Goal: Task Accomplishment & Management: Manage account settings

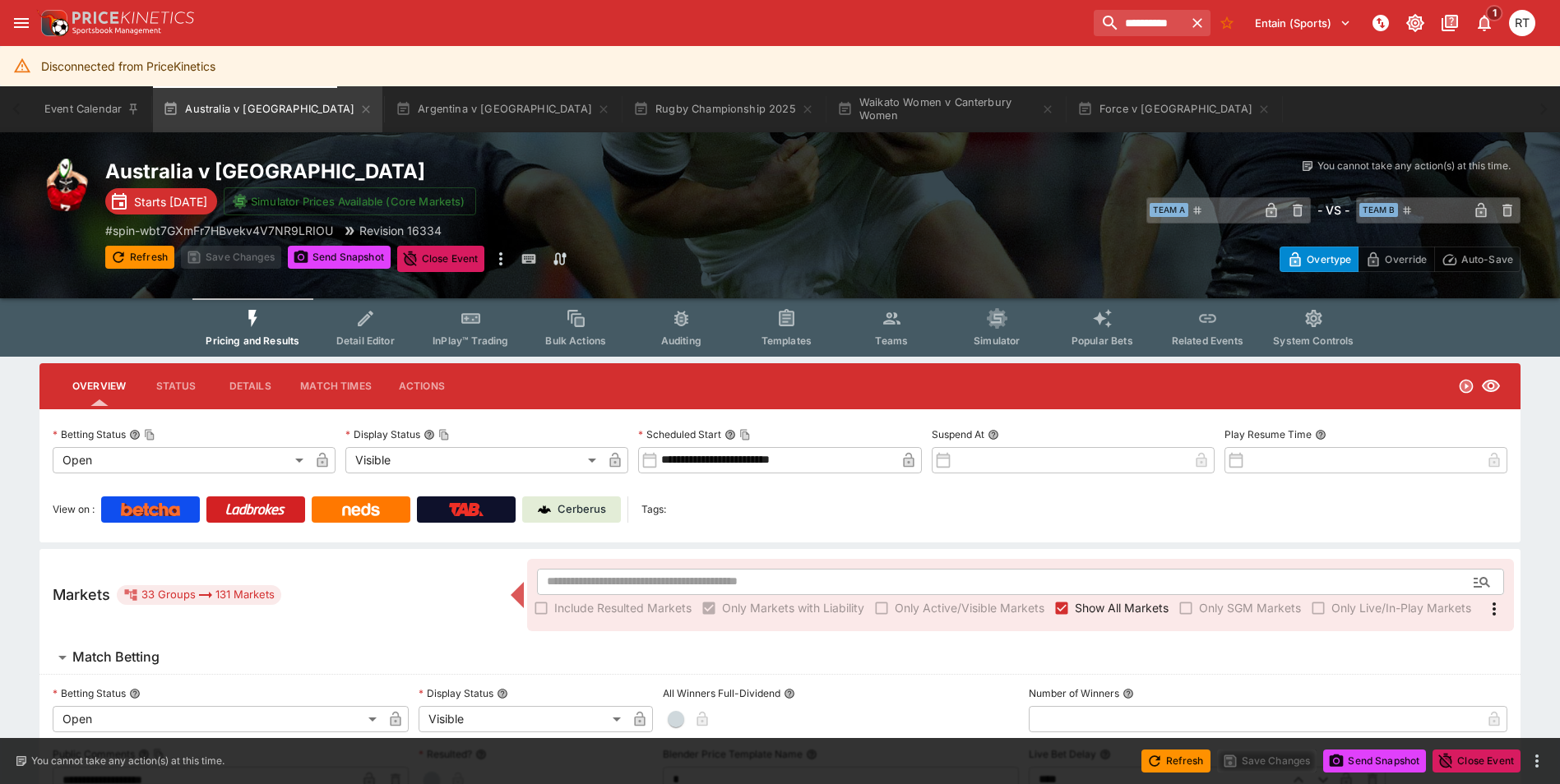
scroll to position [1354, 0]
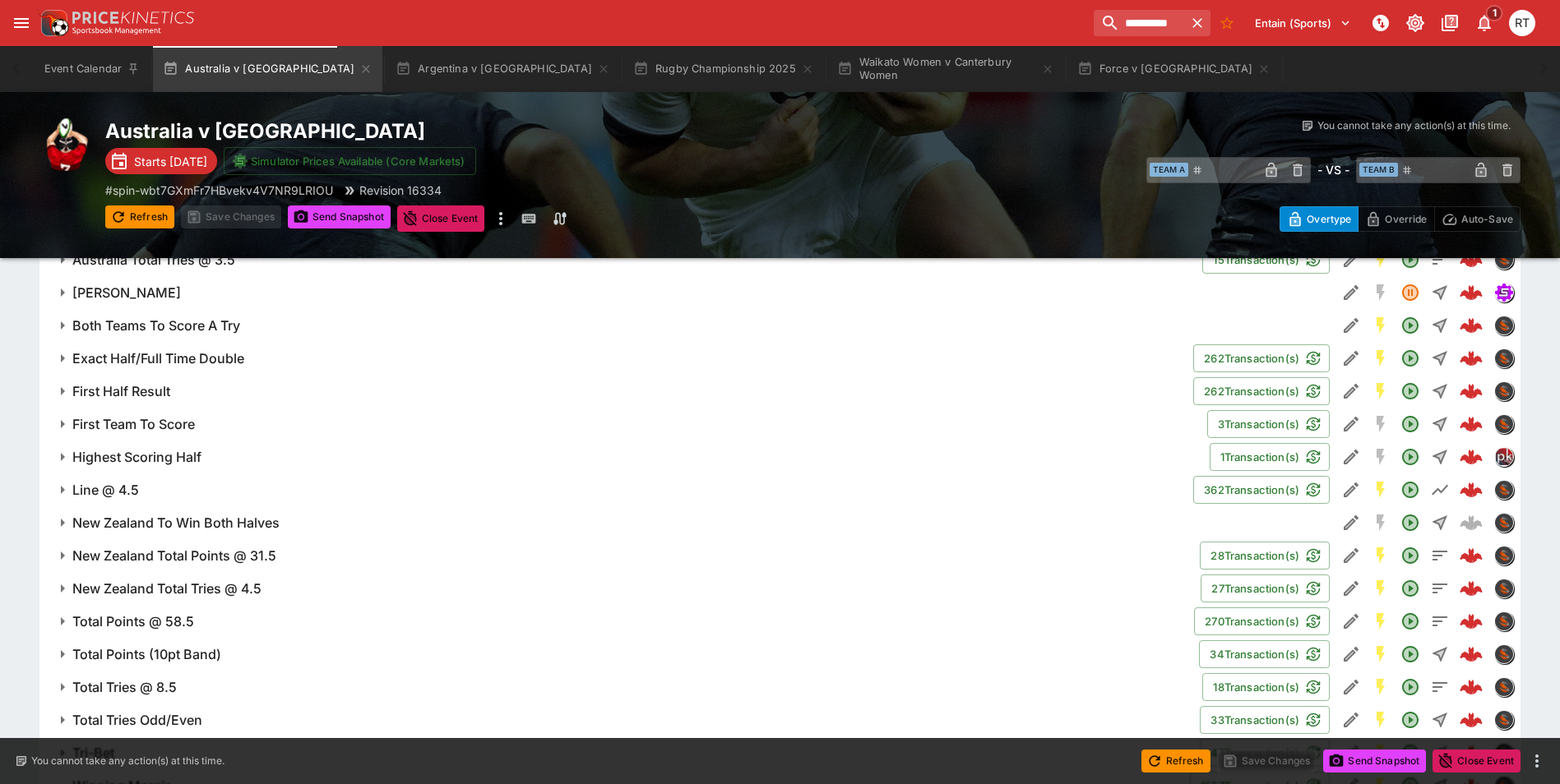
click at [1072, 71] on button "Force v [GEOGRAPHIC_DATA]" at bounding box center [1173, 70] width 213 height 46
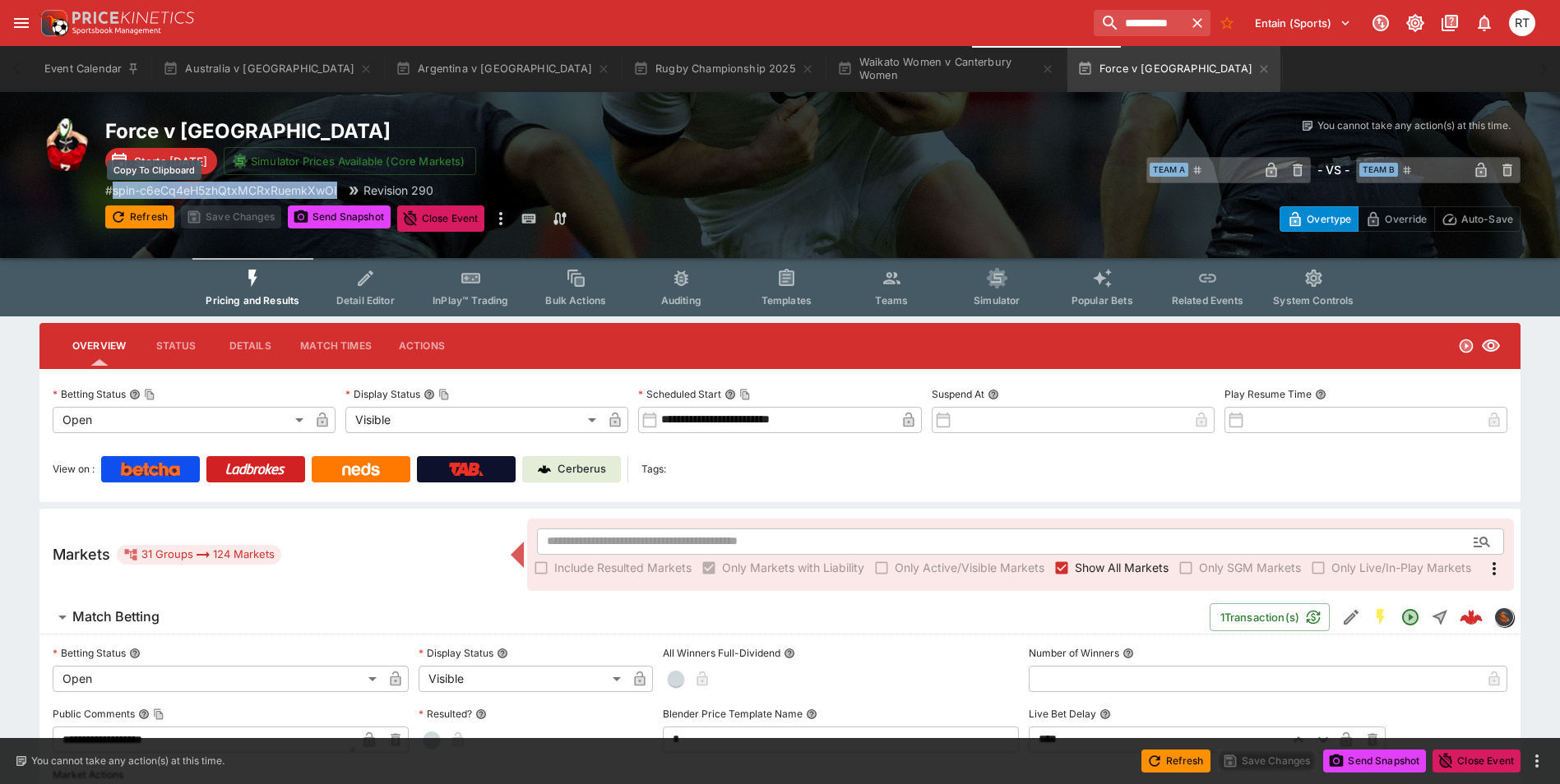
drag, startPoint x: 340, startPoint y: 188, endPoint x: 117, endPoint y: 188, distance: 223.0
click at [117, 188] on div "# spin-c6eCq4eH5zhQtxMCRxRuemkXwOI Revision 290" at bounding box center [459, 189] width 708 height 17
copy p "spin-c6eCq4eH5zhQtxMCRxRuemkXwOI"
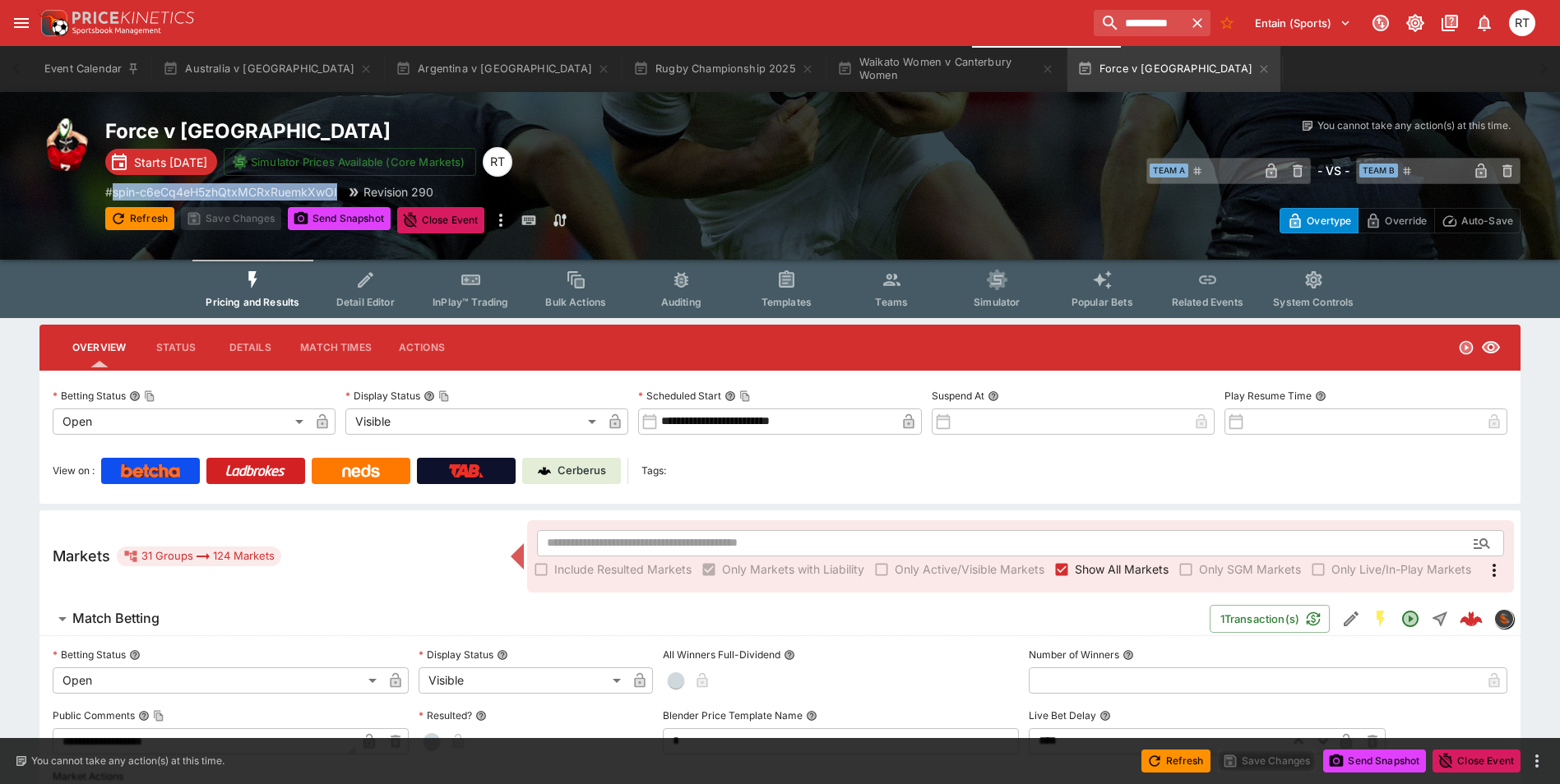
click at [34, 24] on button "open drawer" at bounding box center [21, 22] width 29 height 29
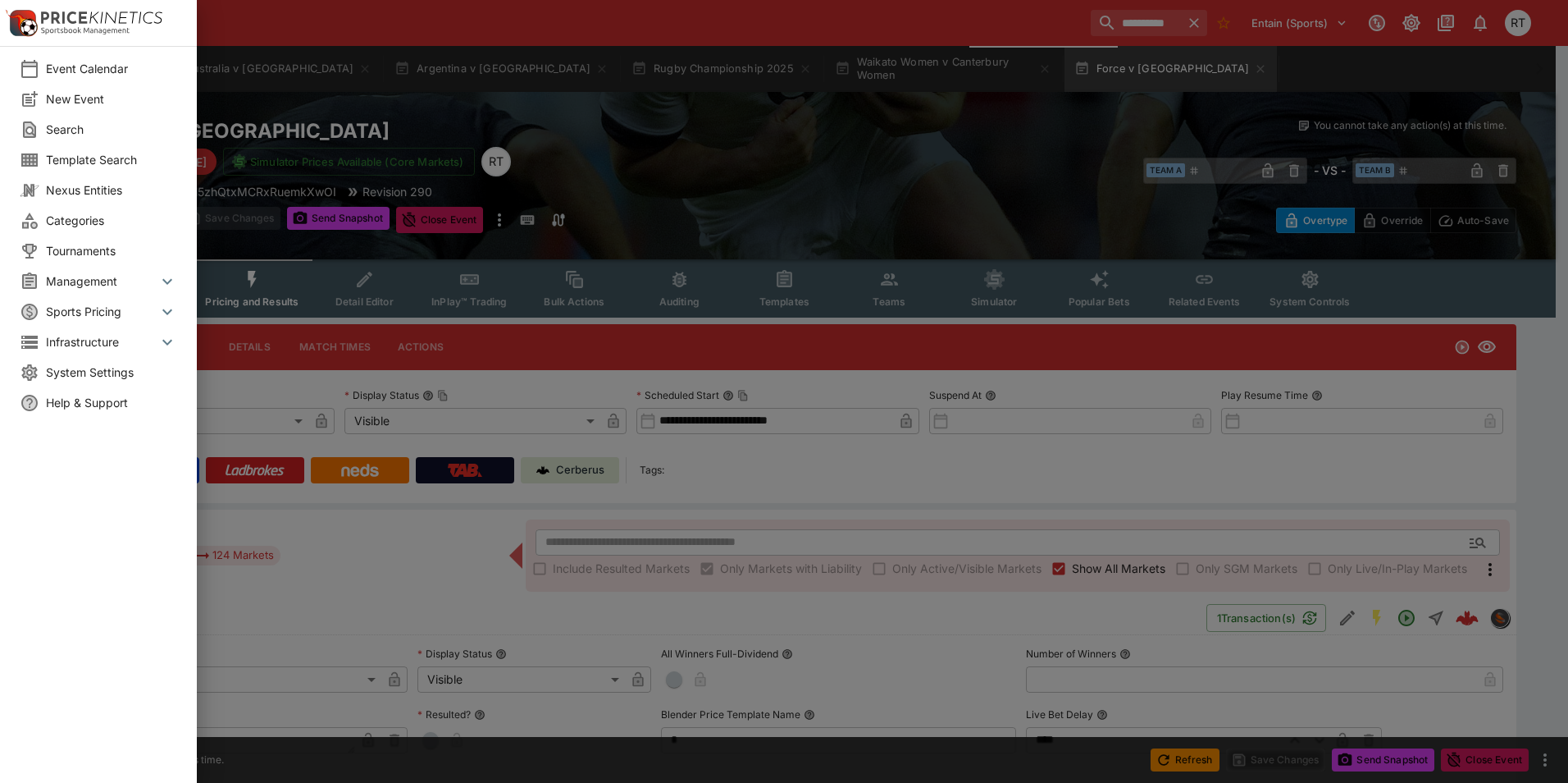
click at [76, 371] on span "System Settings" at bounding box center [111, 372] width 131 height 17
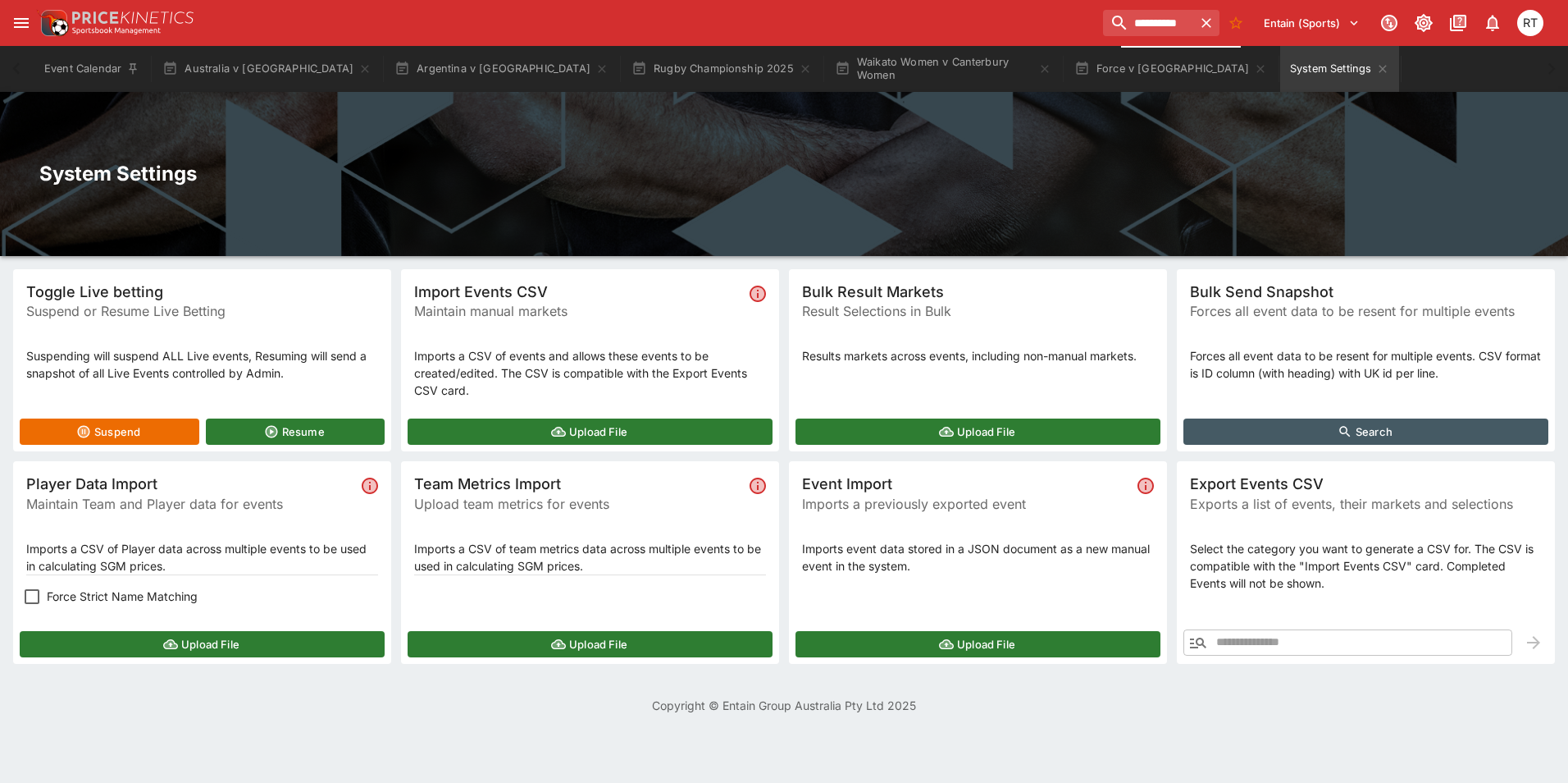
click at [189, 635] on button "Upload File" at bounding box center [201, 644] width 365 height 26
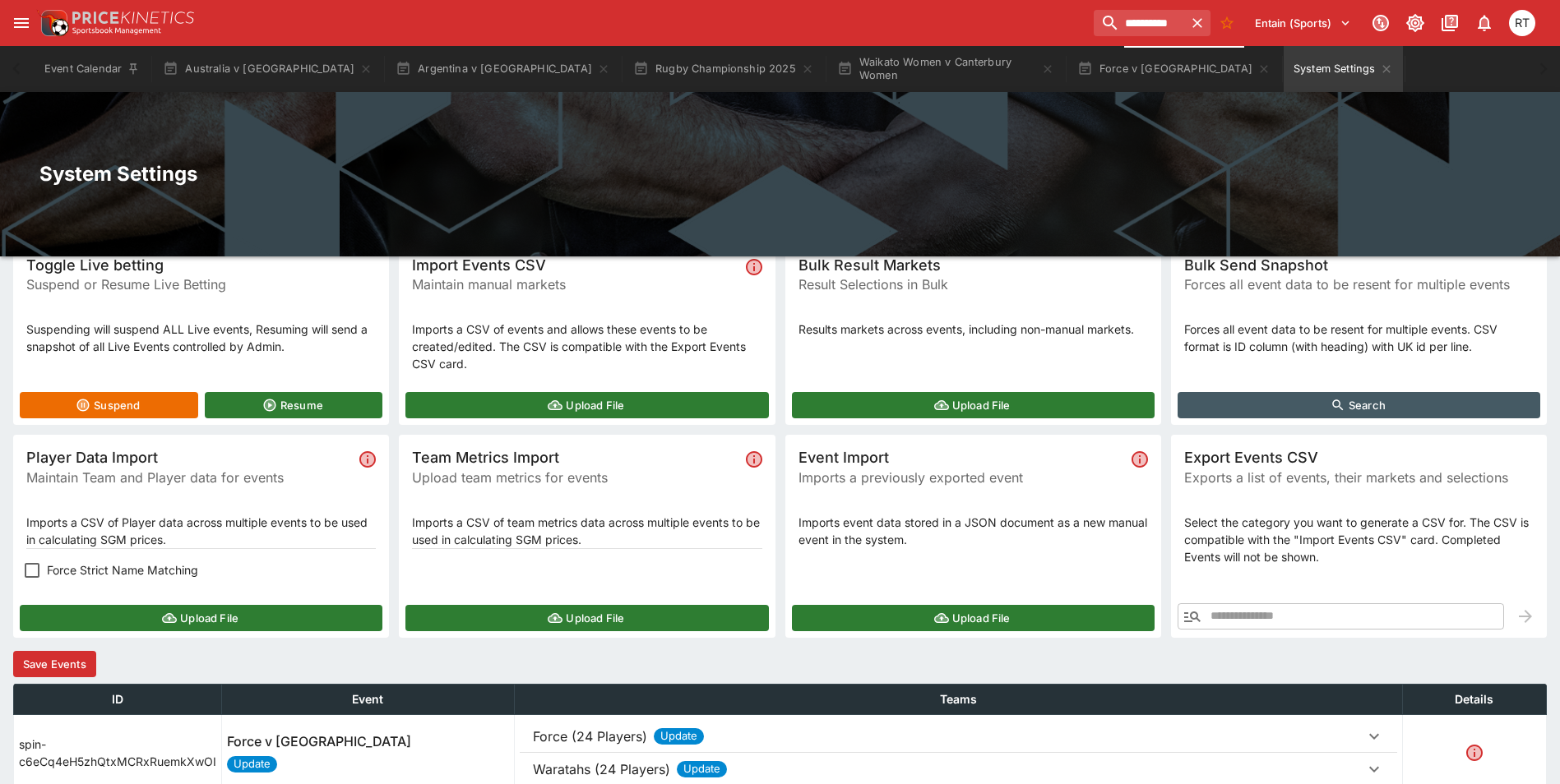
scroll to position [104, 0]
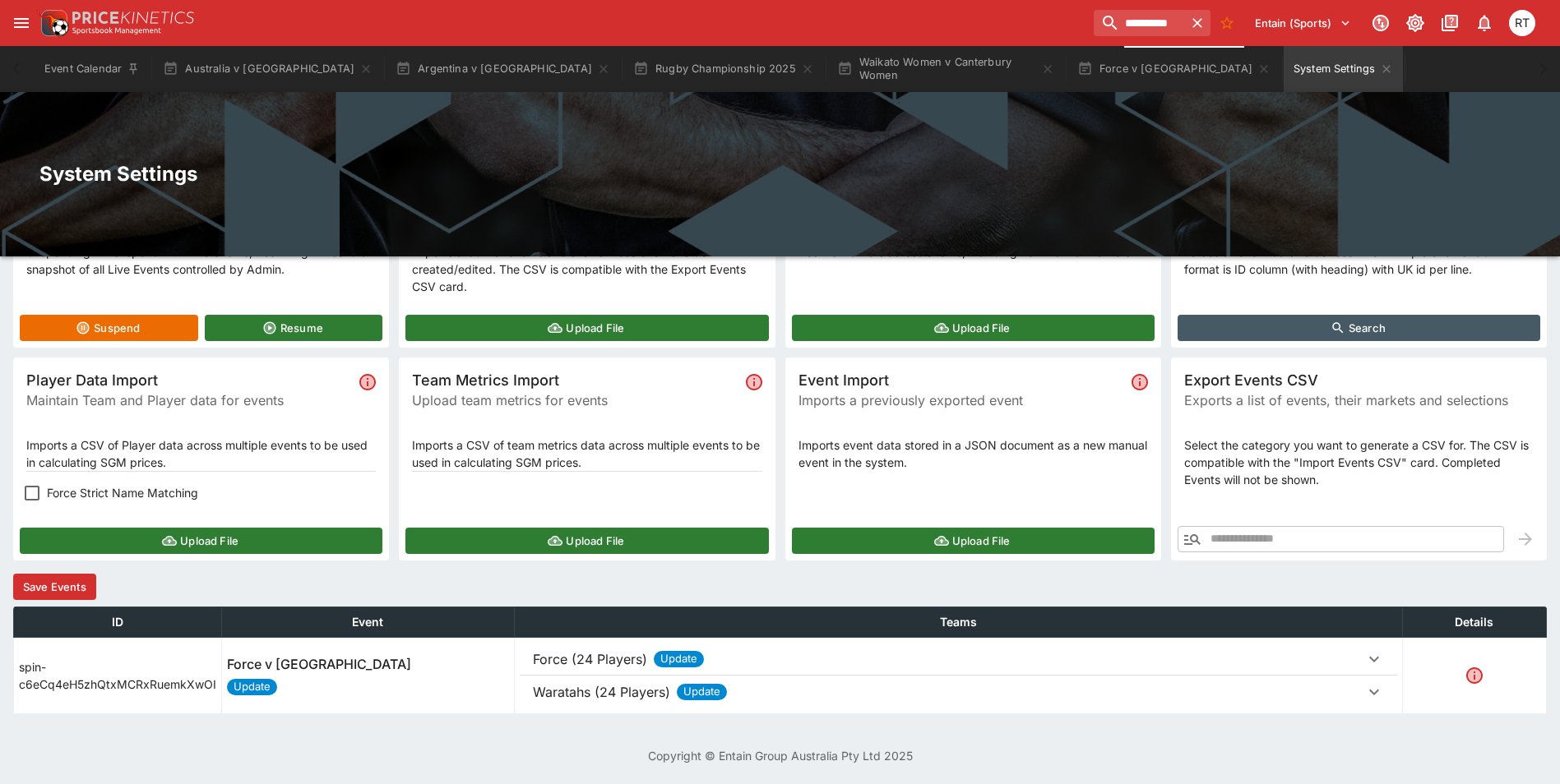
click at [567, 663] on p "Force (24 Players)" at bounding box center [590, 659] width 114 height 20
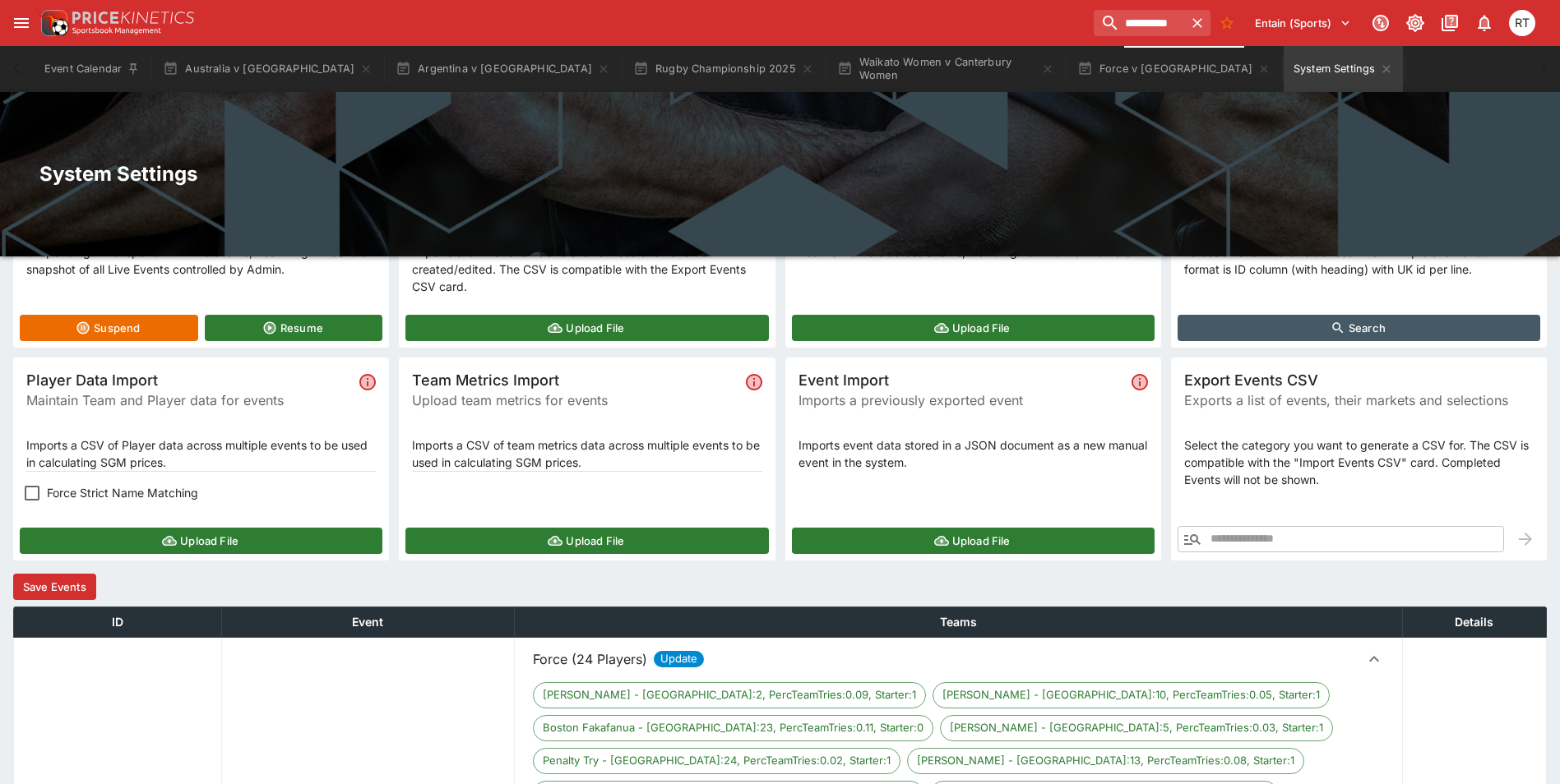
click at [567, 663] on p "Force (24 Players)" at bounding box center [590, 659] width 114 height 20
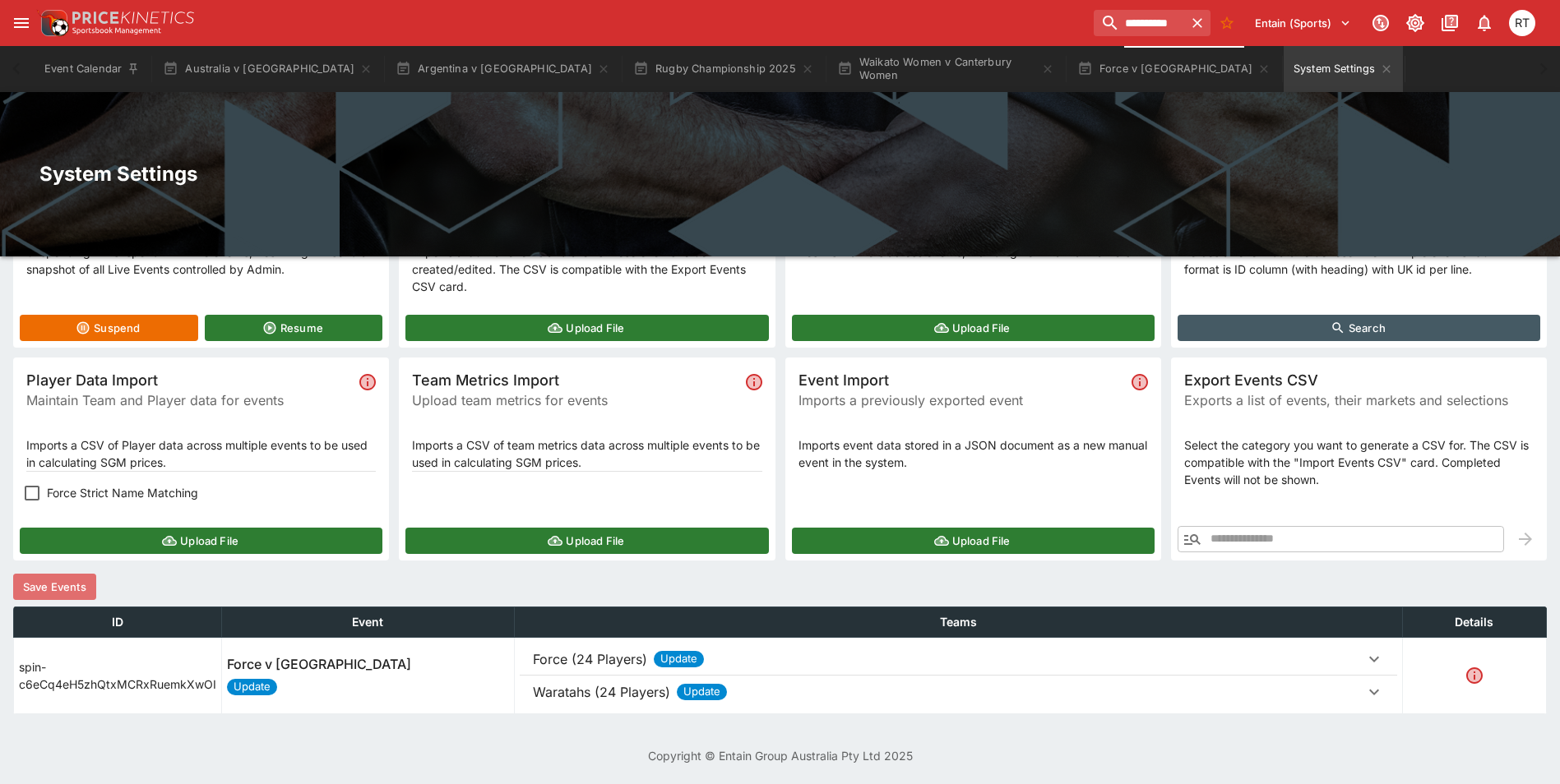
click at [55, 587] on button "Save Events" at bounding box center [55, 586] width 83 height 26
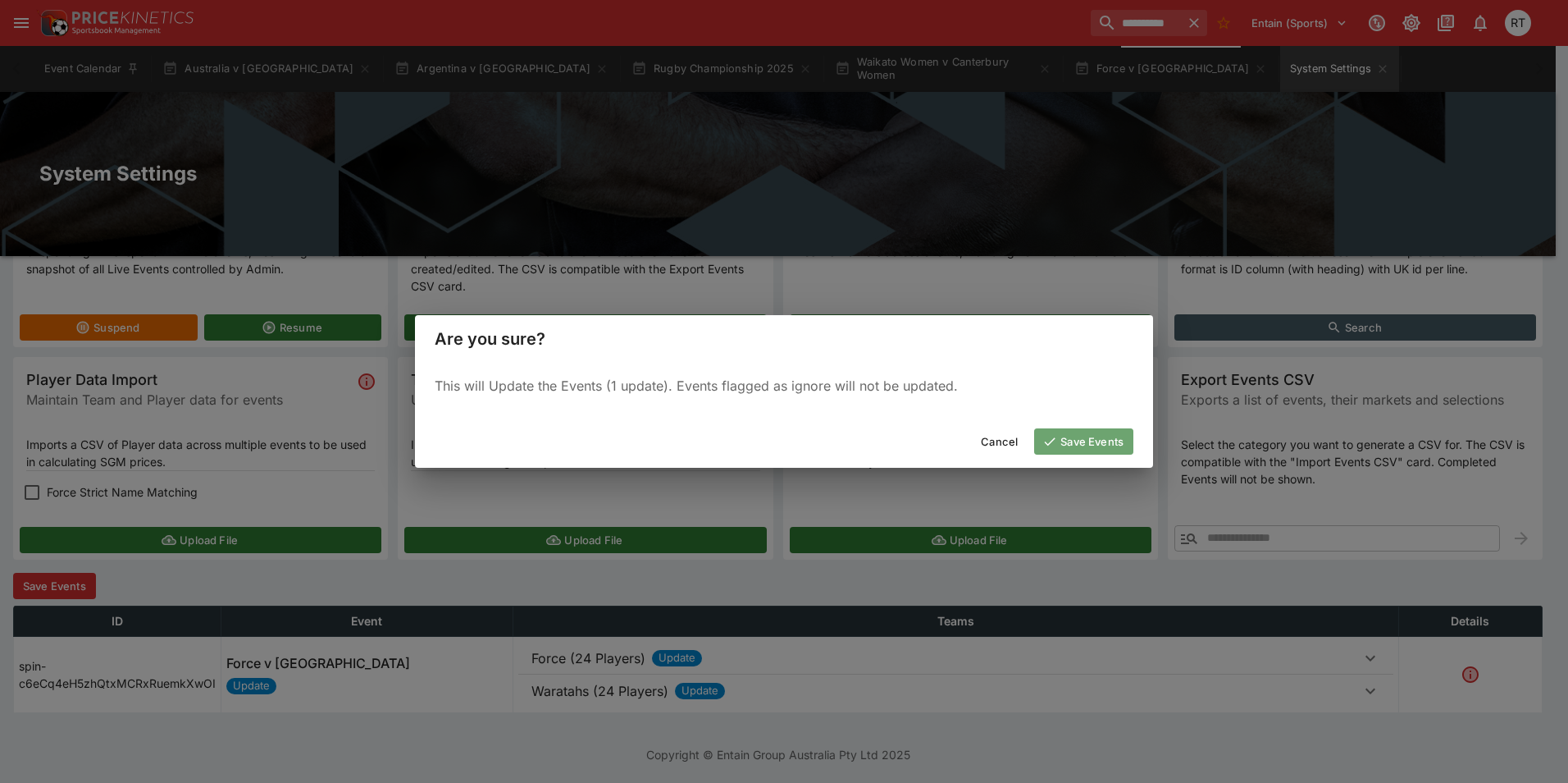
click at [1075, 439] on button "Save Events" at bounding box center [1083, 441] width 99 height 26
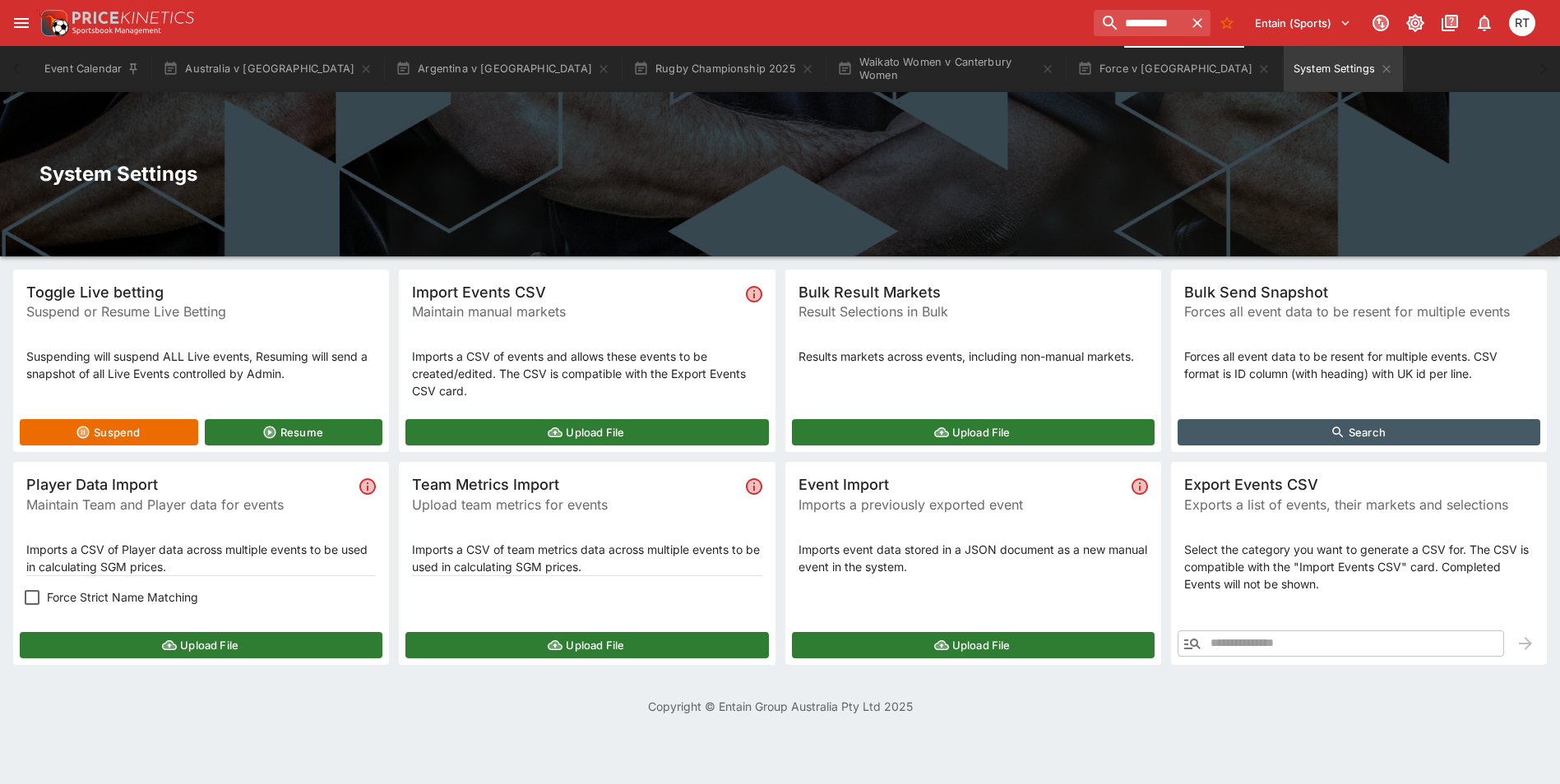
scroll to position [0, 0]
click at [1067, 79] on button "Force v [GEOGRAPHIC_DATA]" at bounding box center [1173, 70] width 213 height 46
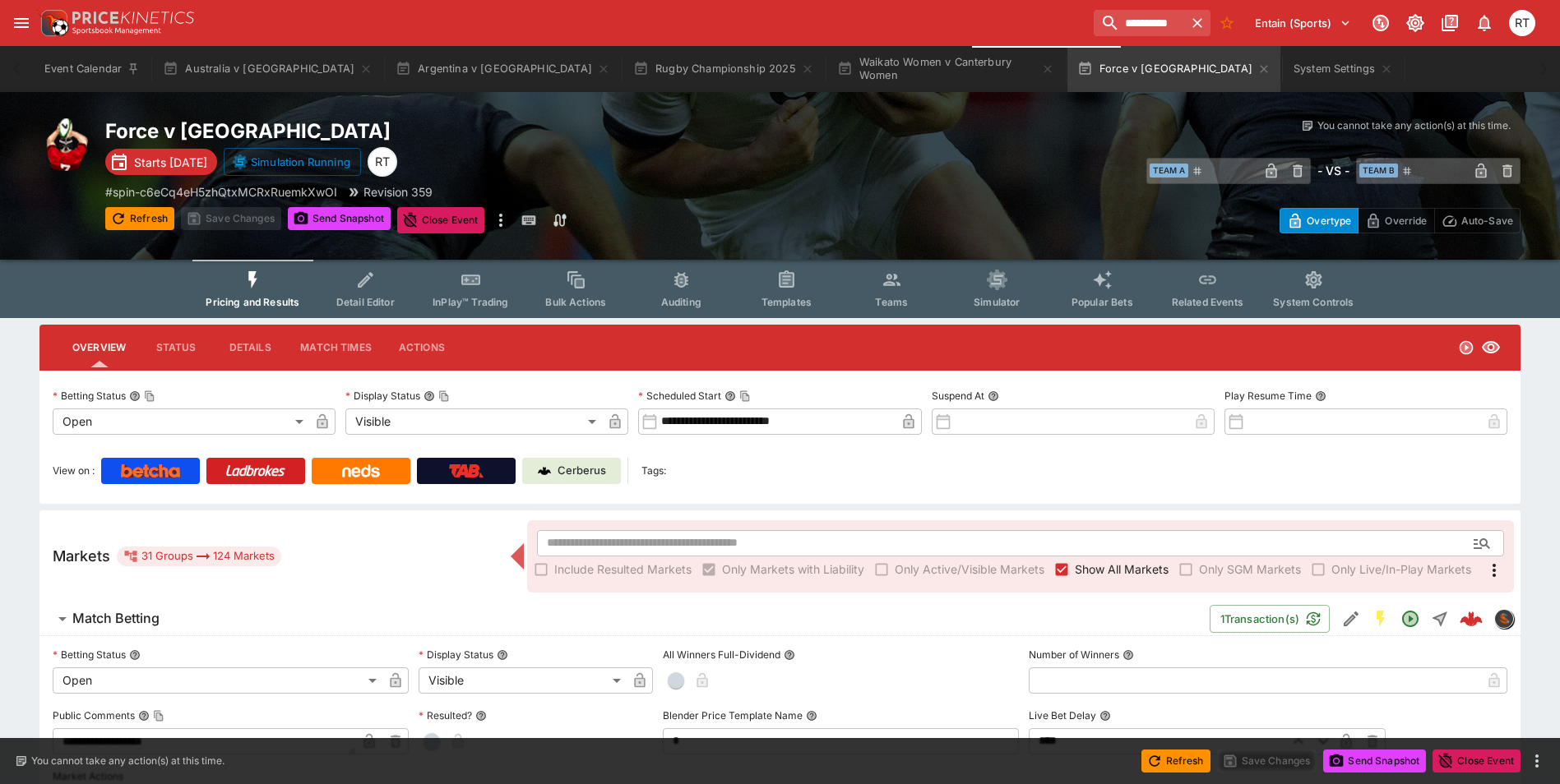
click at [453, 297] on span "InPlay™ Trading" at bounding box center [470, 302] width 76 height 13
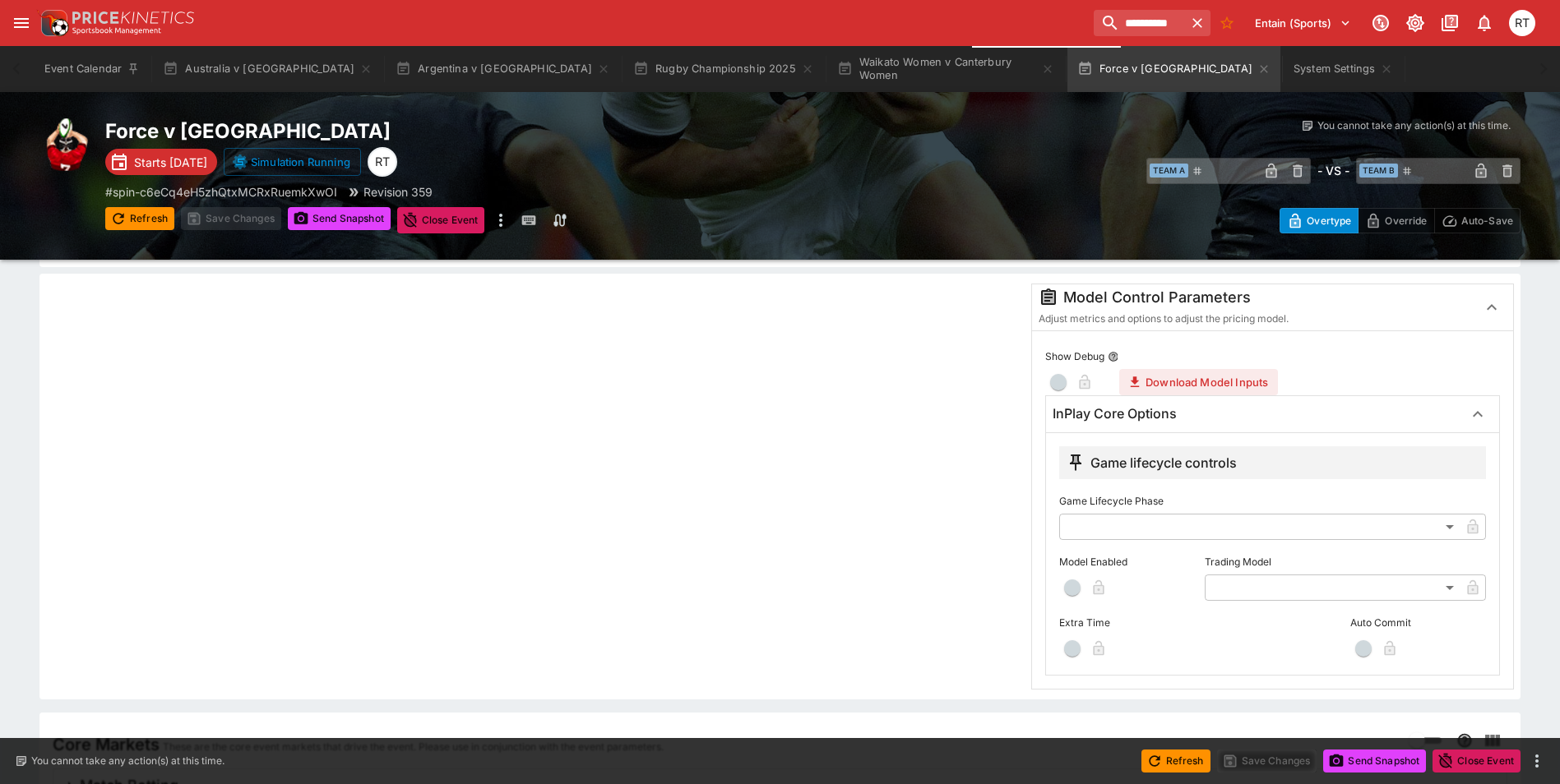
scroll to position [329, 0]
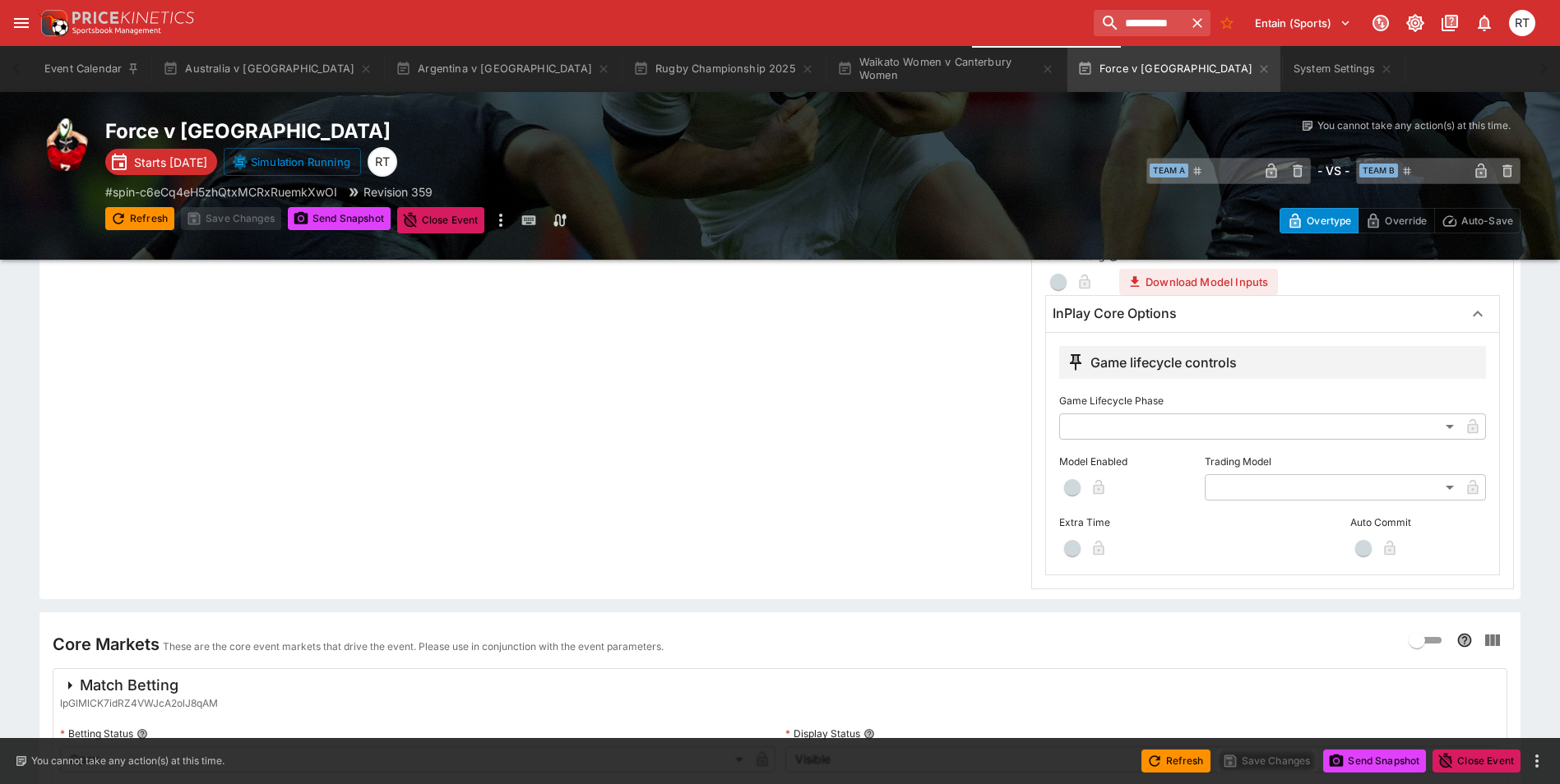
click at [1292, 492] on body "**********" at bounding box center [780, 379] width 1560 height 1415
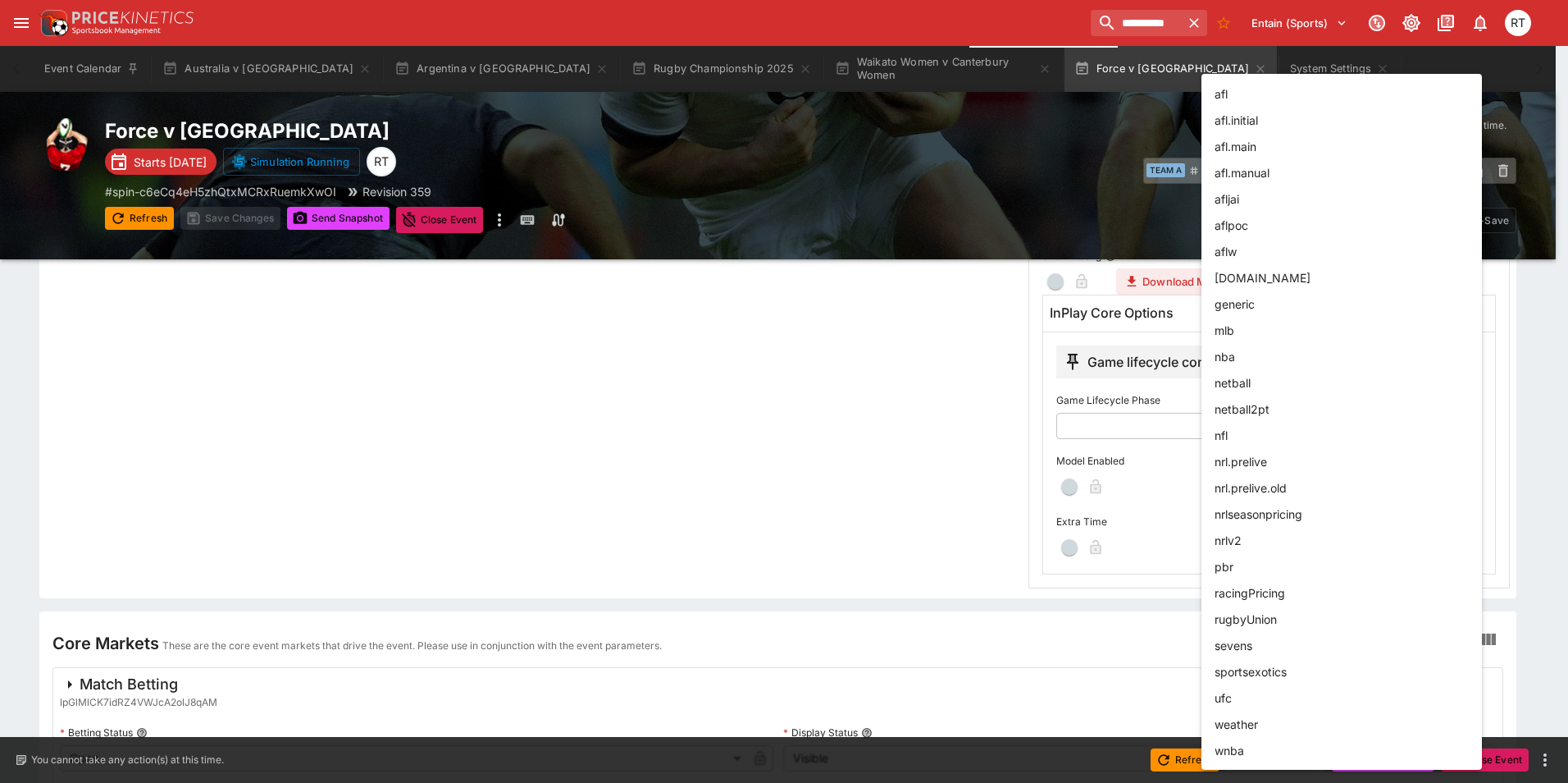
click at [1283, 610] on li "rugbyUnion" at bounding box center [1342, 618] width 281 height 26
type input "**********"
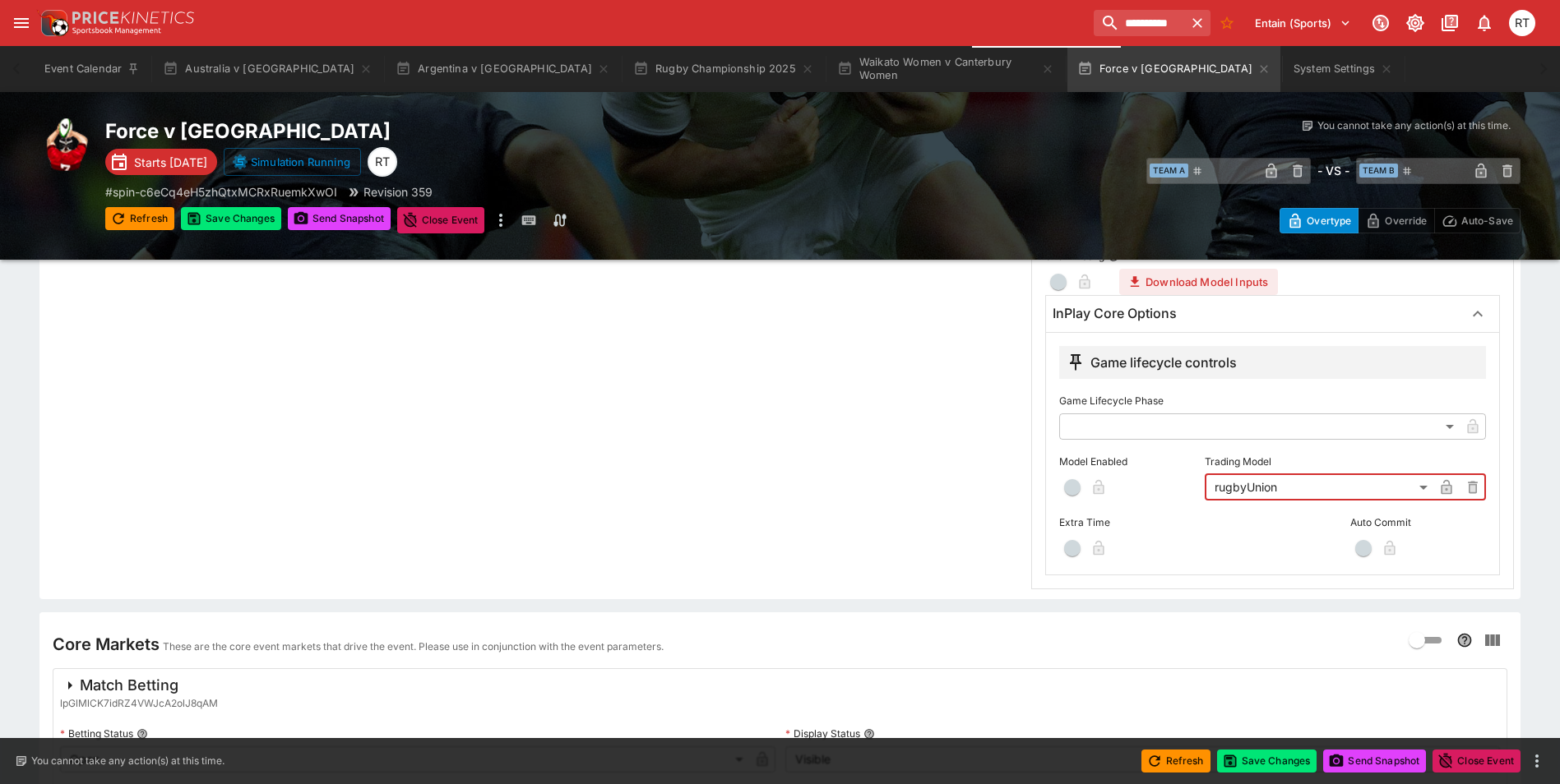
click at [1071, 493] on span "button" at bounding box center [1072, 487] width 16 height 16
click at [1241, 755] on button "Save Changes" at bounding box center [1267, 761] width 100 height 23
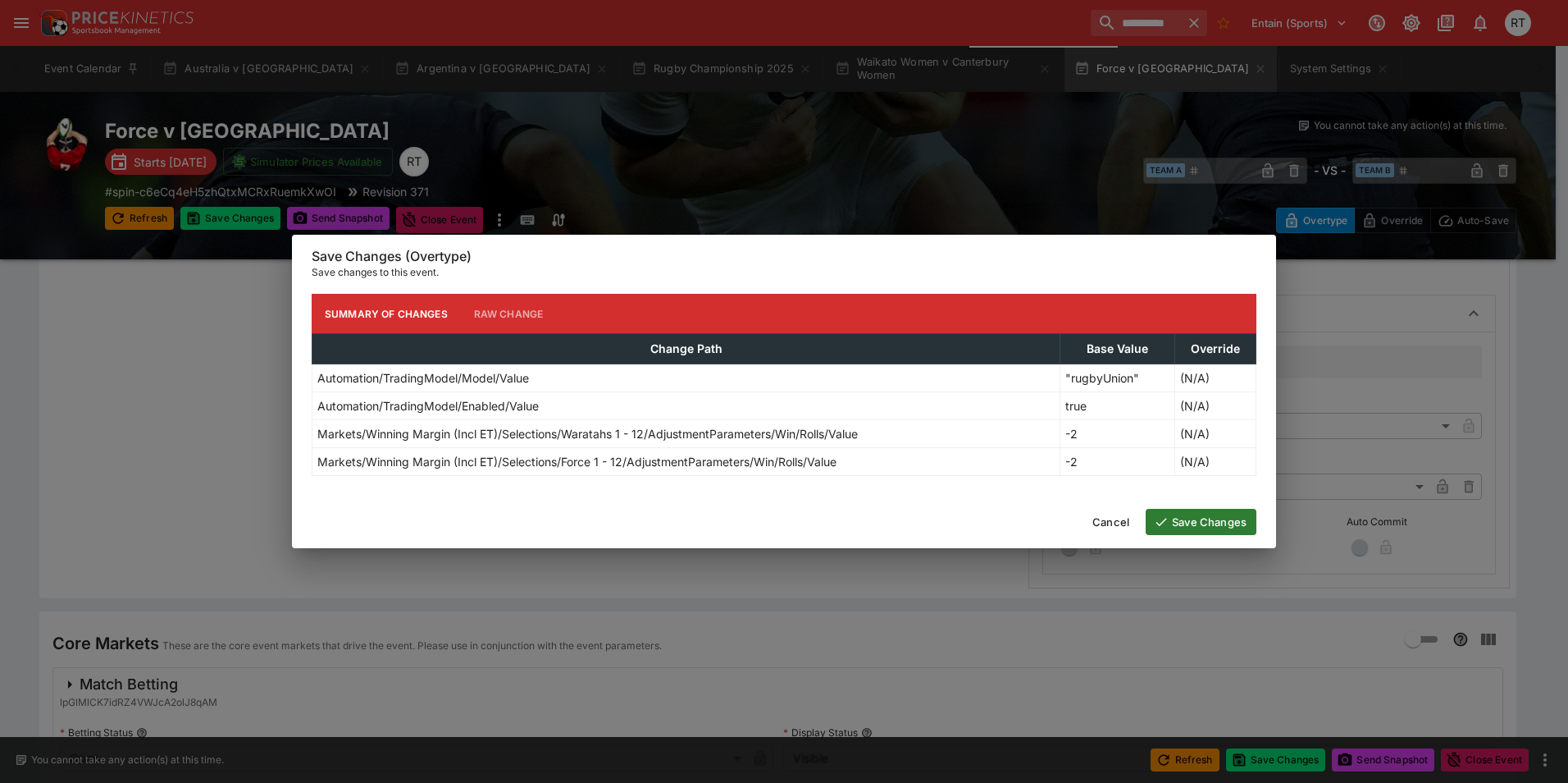
click at [1187, 528] on button "Save Changes" at bounding box center [1201, 521] width 111 height 26
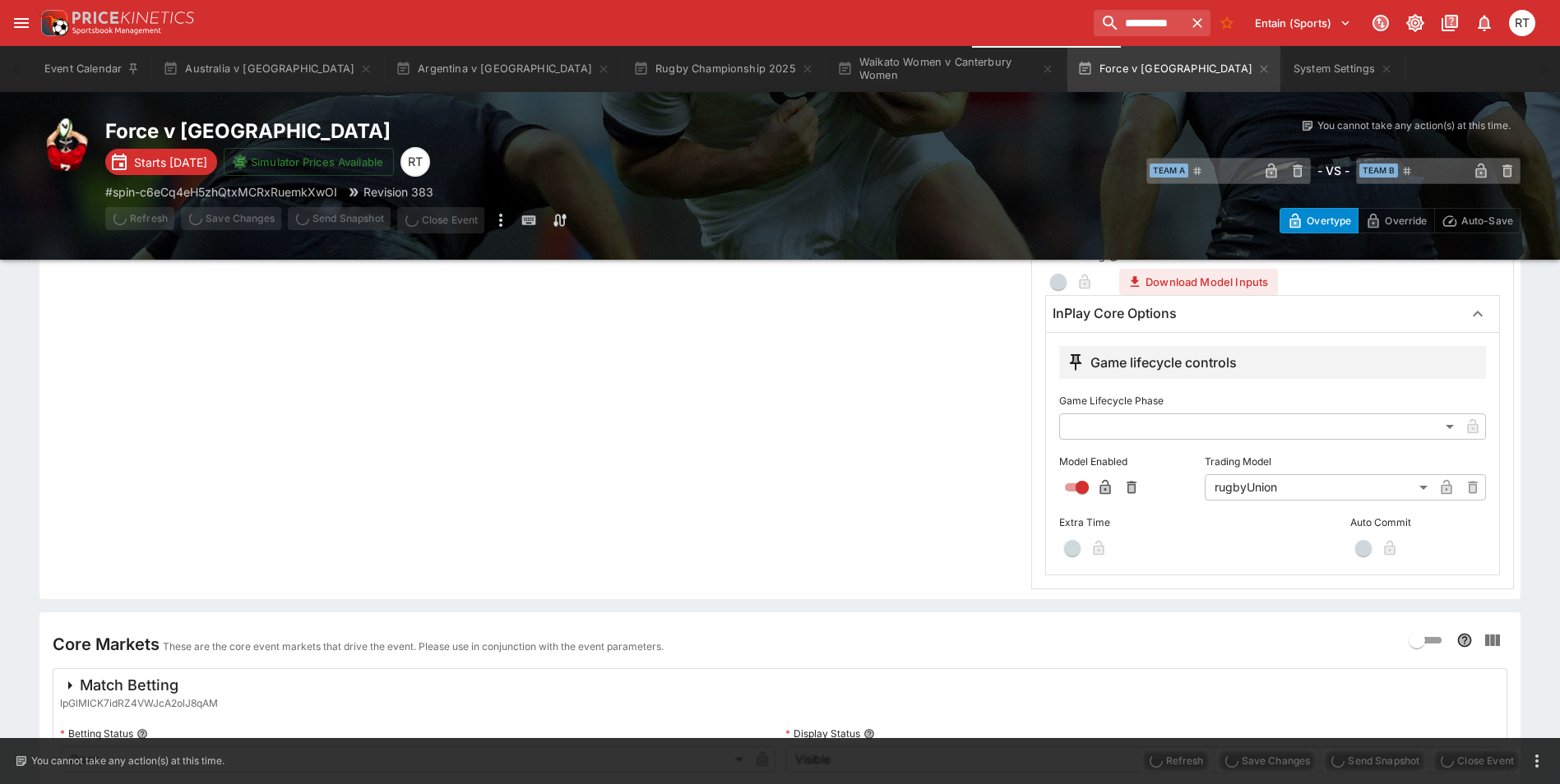
scroll to position [0, 0]
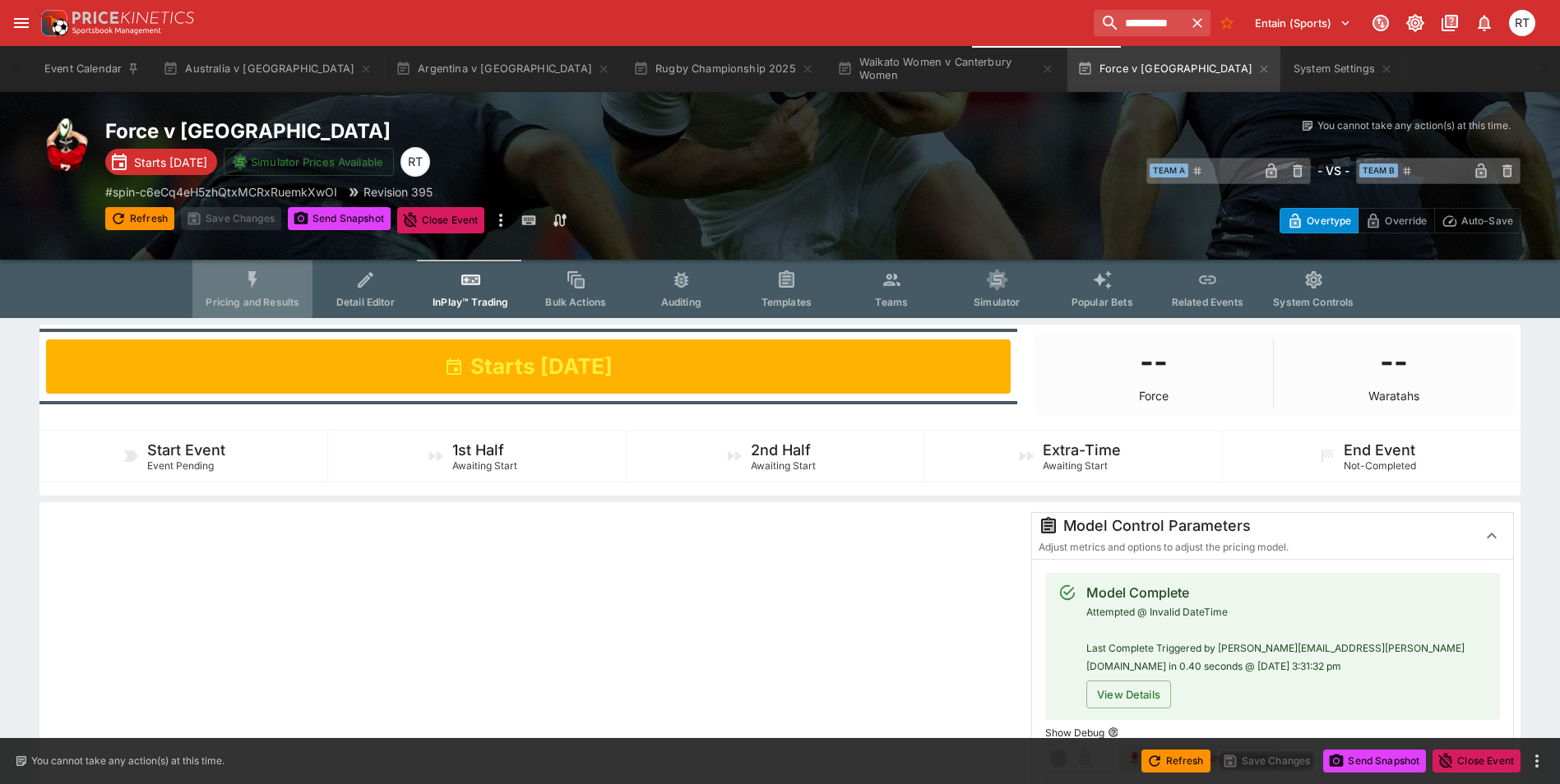
click at [257, 280] on icon "Event type filters" at bounding box center [253, 279] width 9 height 17
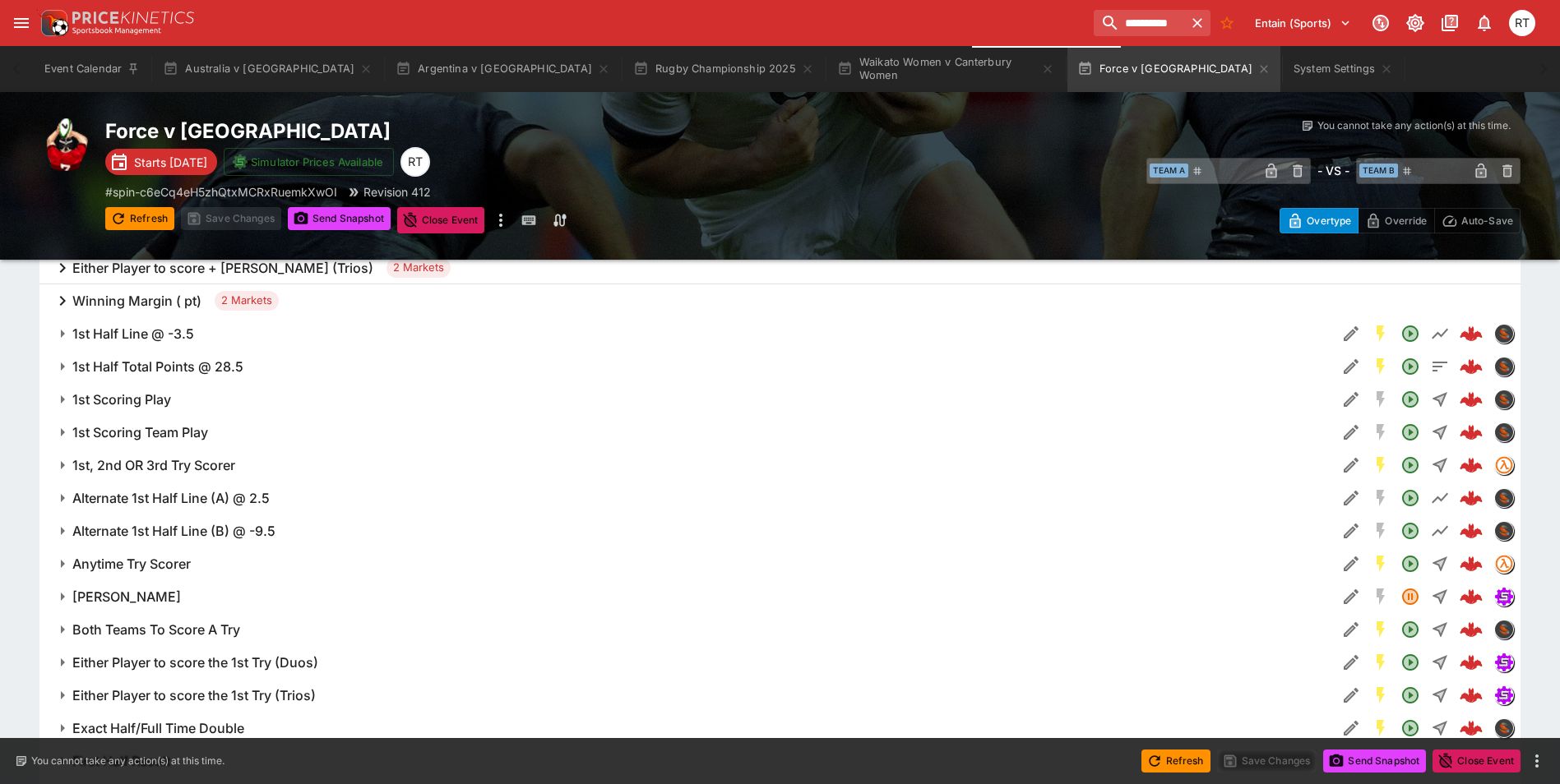
scroll to position [1232, 0]
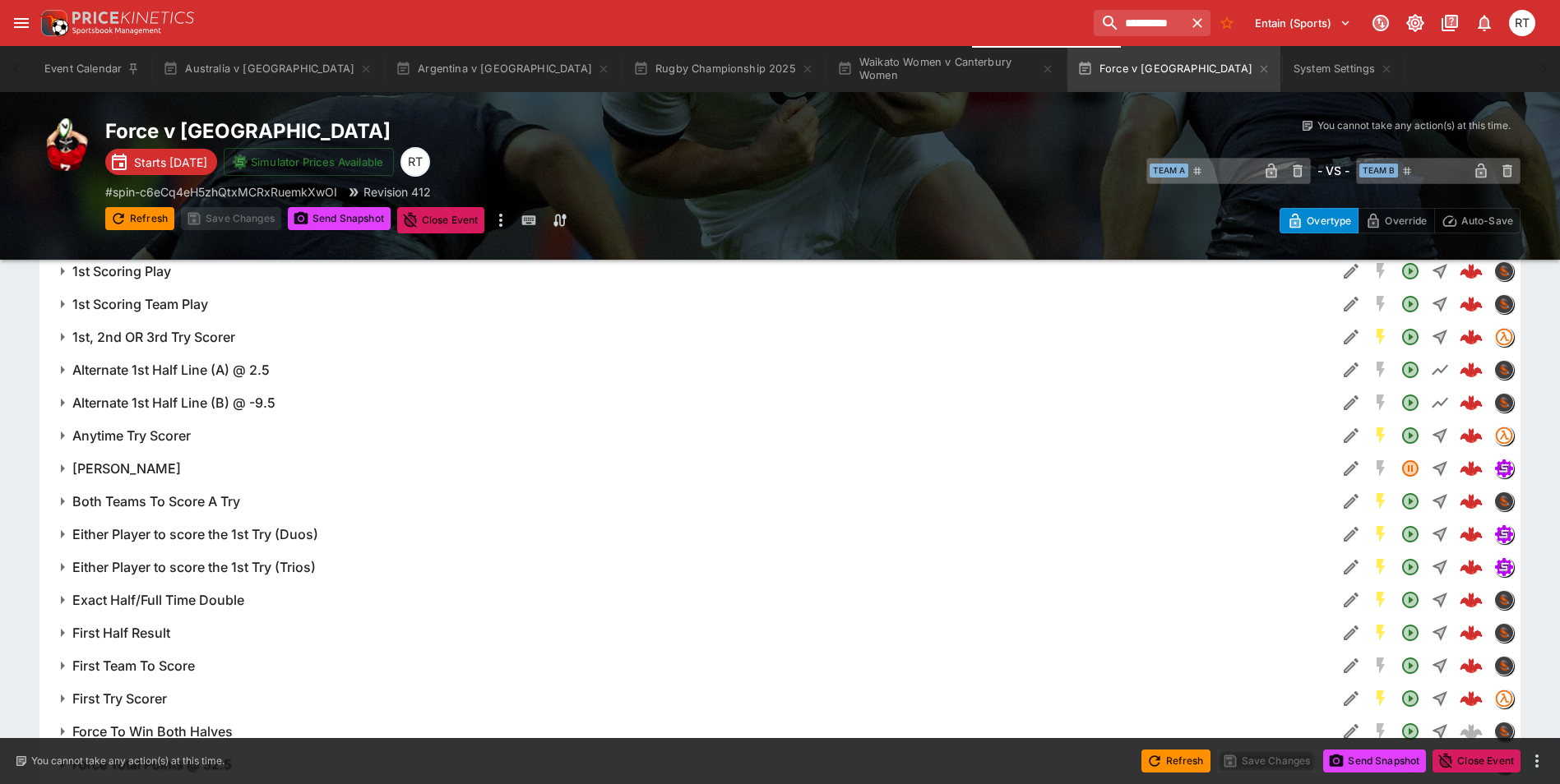
click at [179, 433] on h6 "Anytime Try Scorer" at bounding box center [131, 435] width 119 height 17
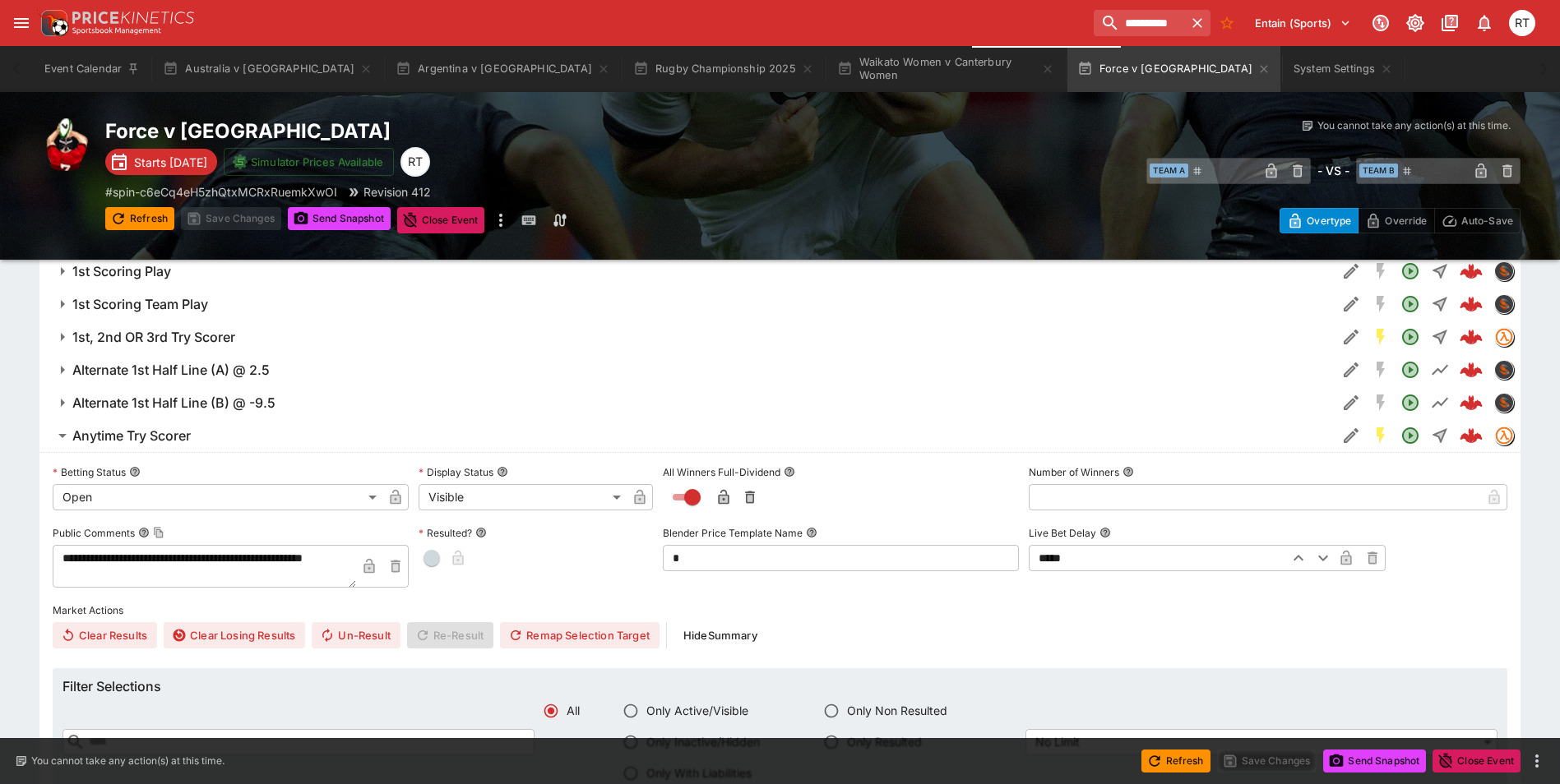
click at [163, 446] on button "Anytime Try Scorer" at bounding box center [687, 435] width 1296 height 33
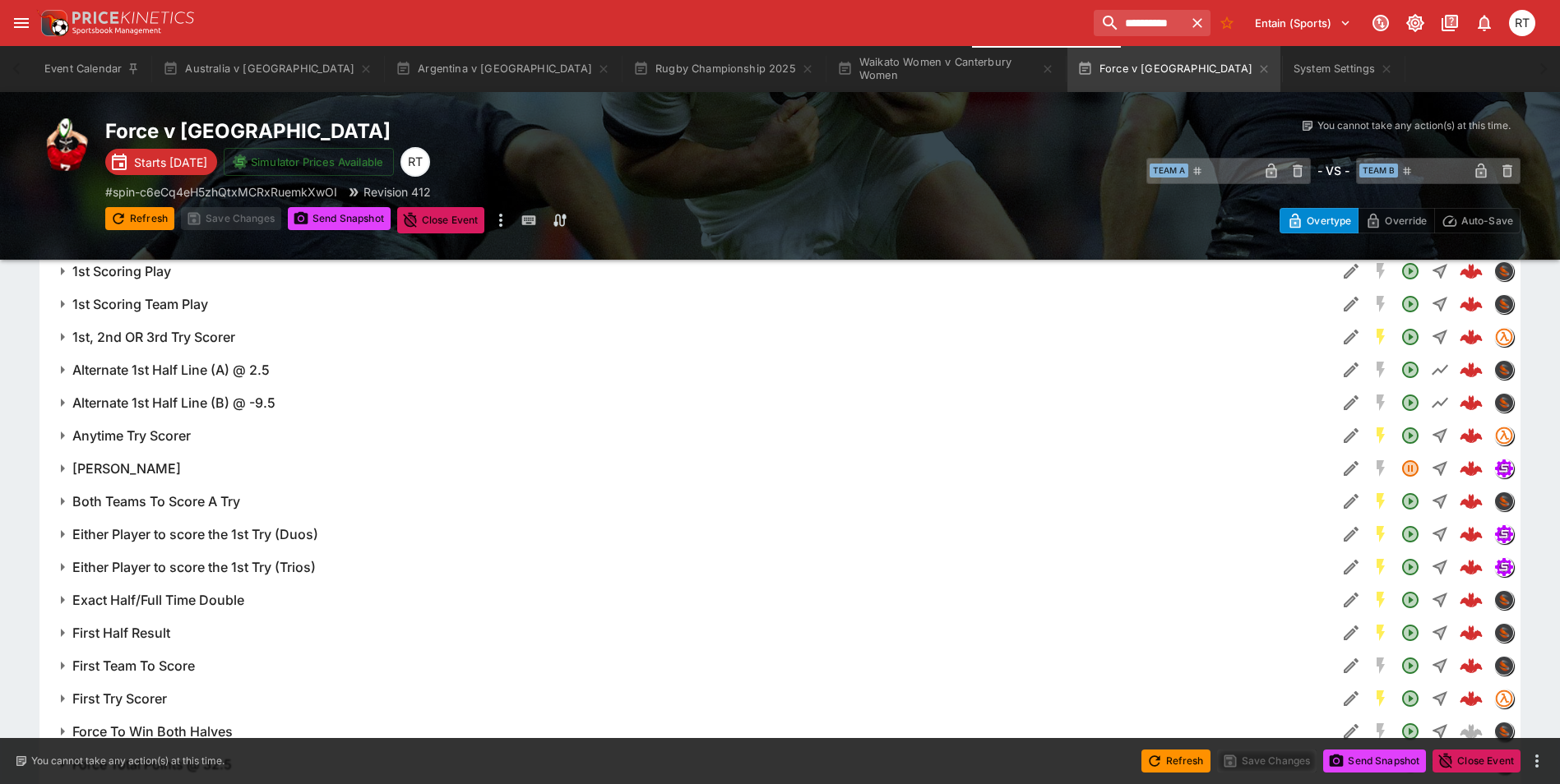
click at [169, 340] on h6 "1st, 2nd OR 3rd Try Scorer" at bounding box center [154, 337] width 163 height 17
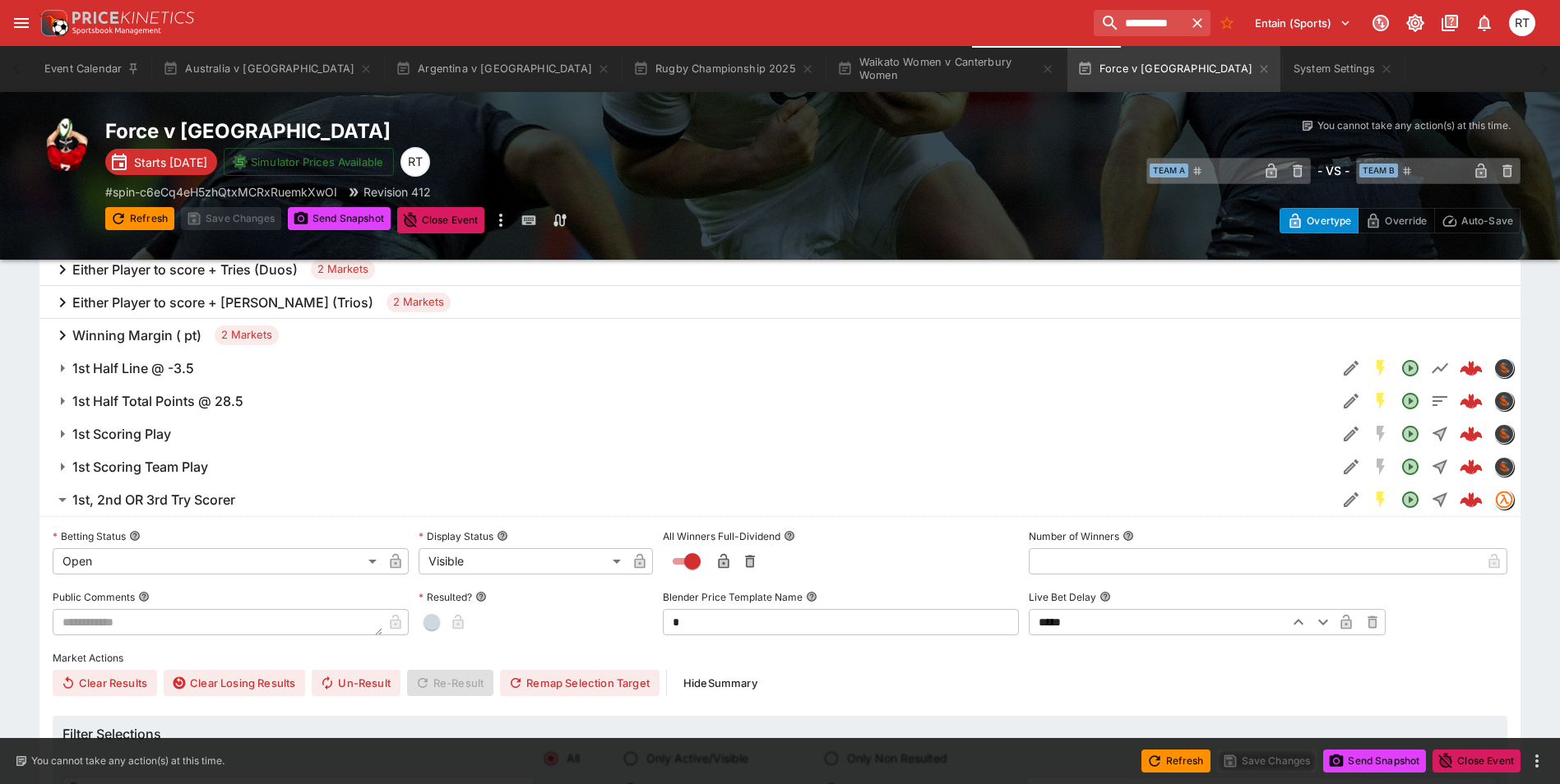
scroll to position [1068, 0]
click at [190, 500] on h6 "1st, 2nd OR 3rd Try Scorer" at bounding box center [154, 501] width 163 height 17
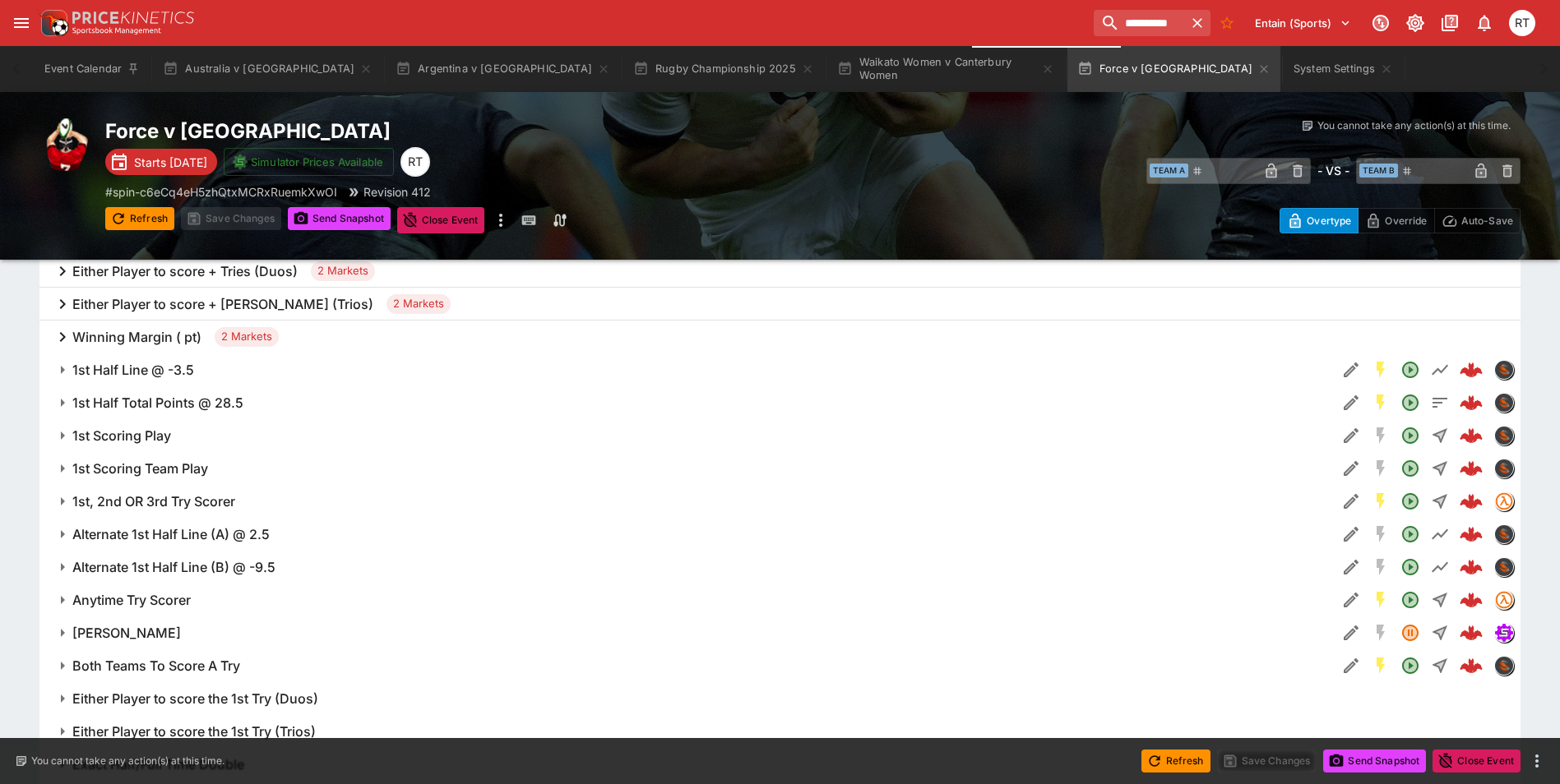
click at [182, 471] on h6 "1st Scoring Team Play" at bounding box center [140, 468] width 136 height 17
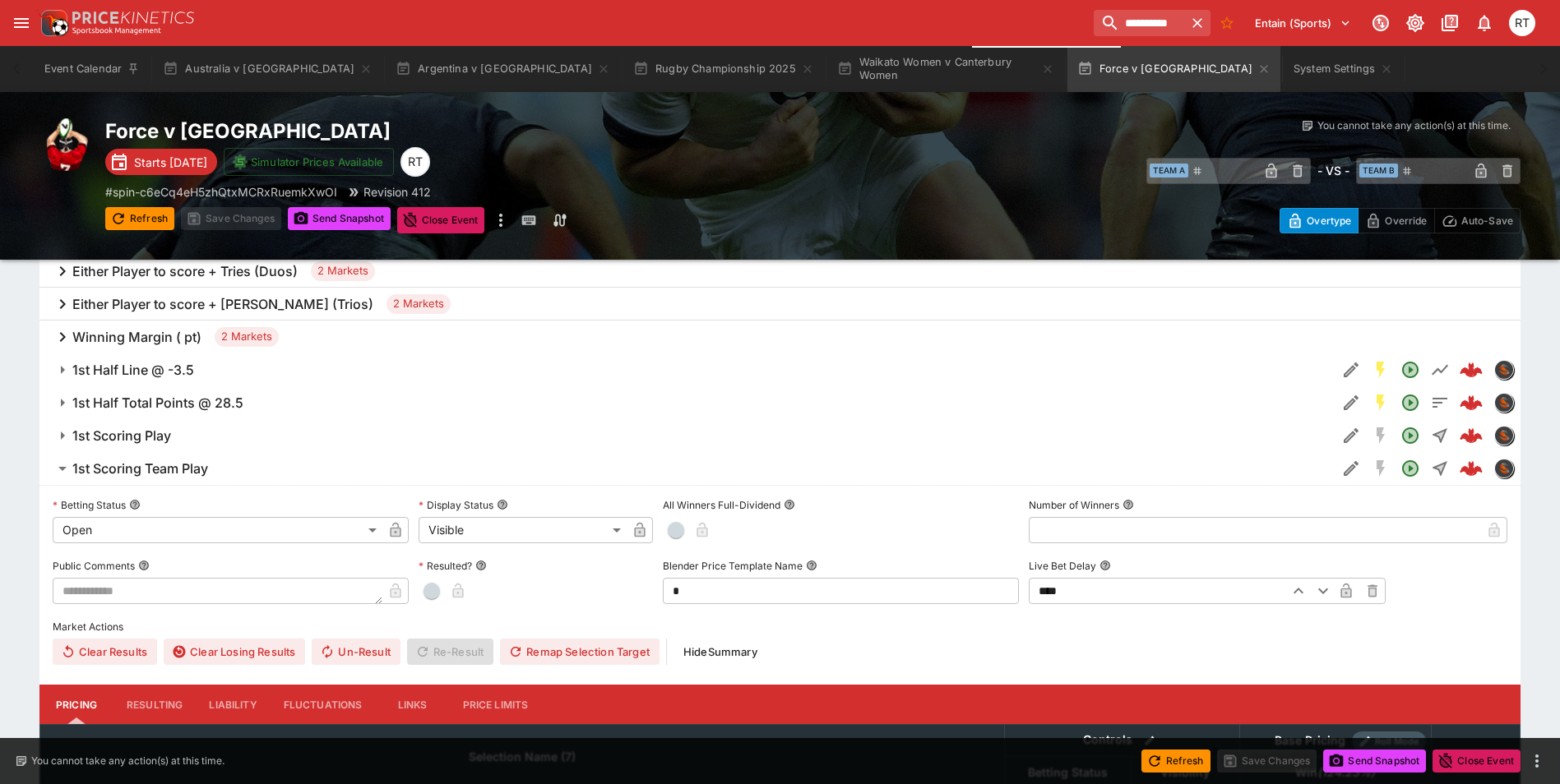
click at [182, 471] on h6 "1st Scoring Team Play" at bounding box center [140, 468] width 136 height 17
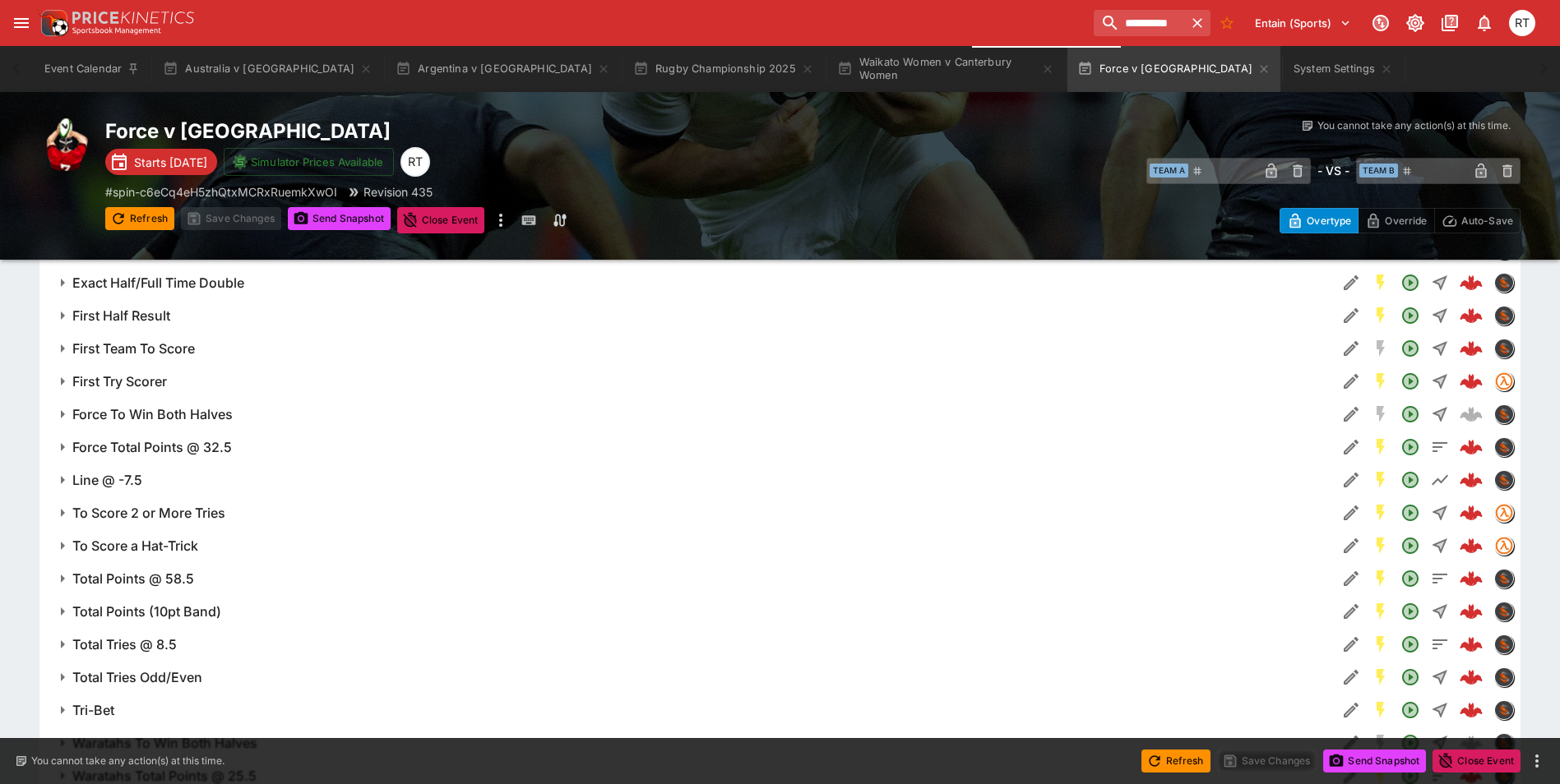
scroll to position [1561, 0]
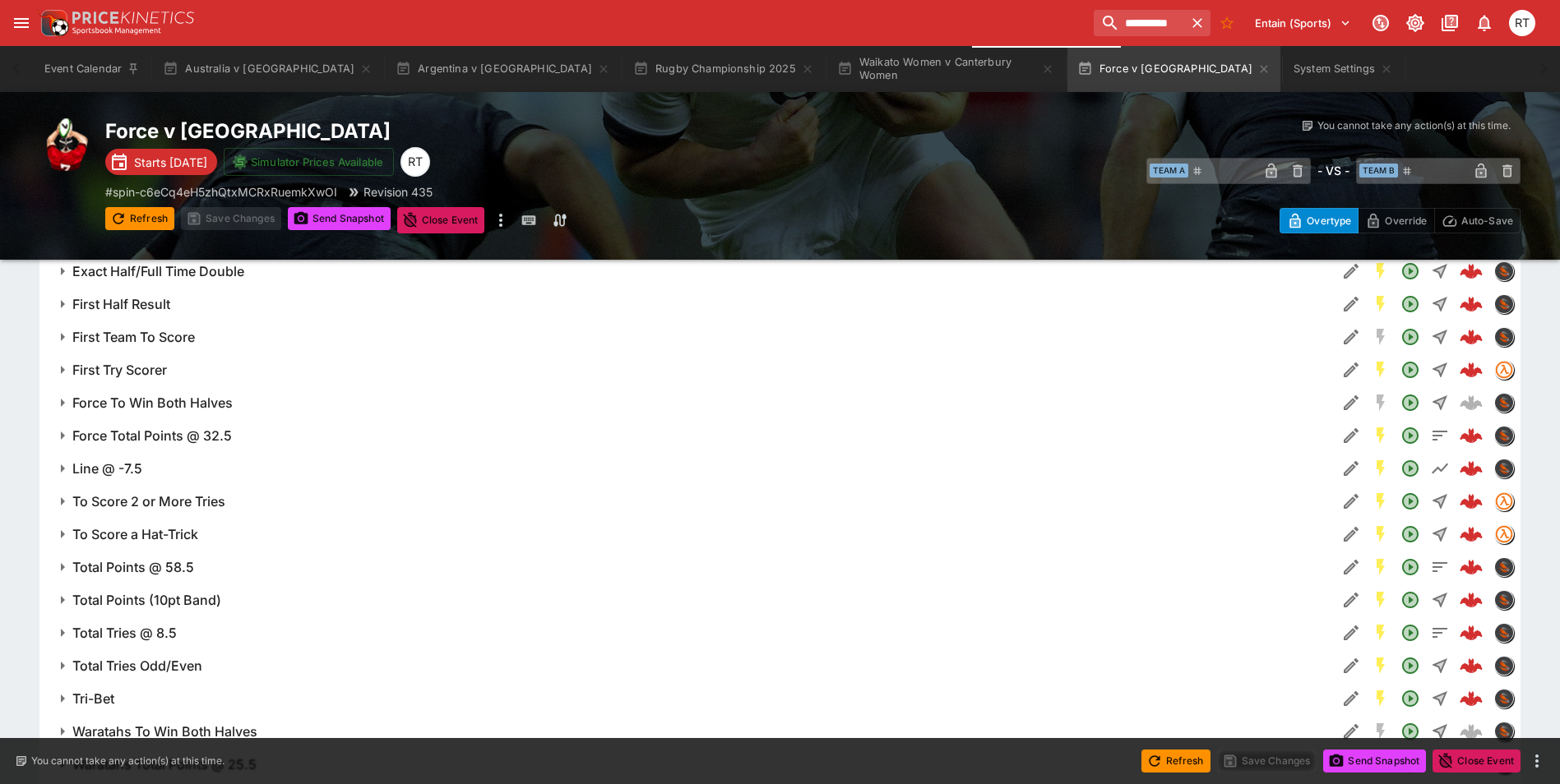
click at [158, 379] on button "First Try Scorer" at bounding box center [687, 370] width 1296 height 33
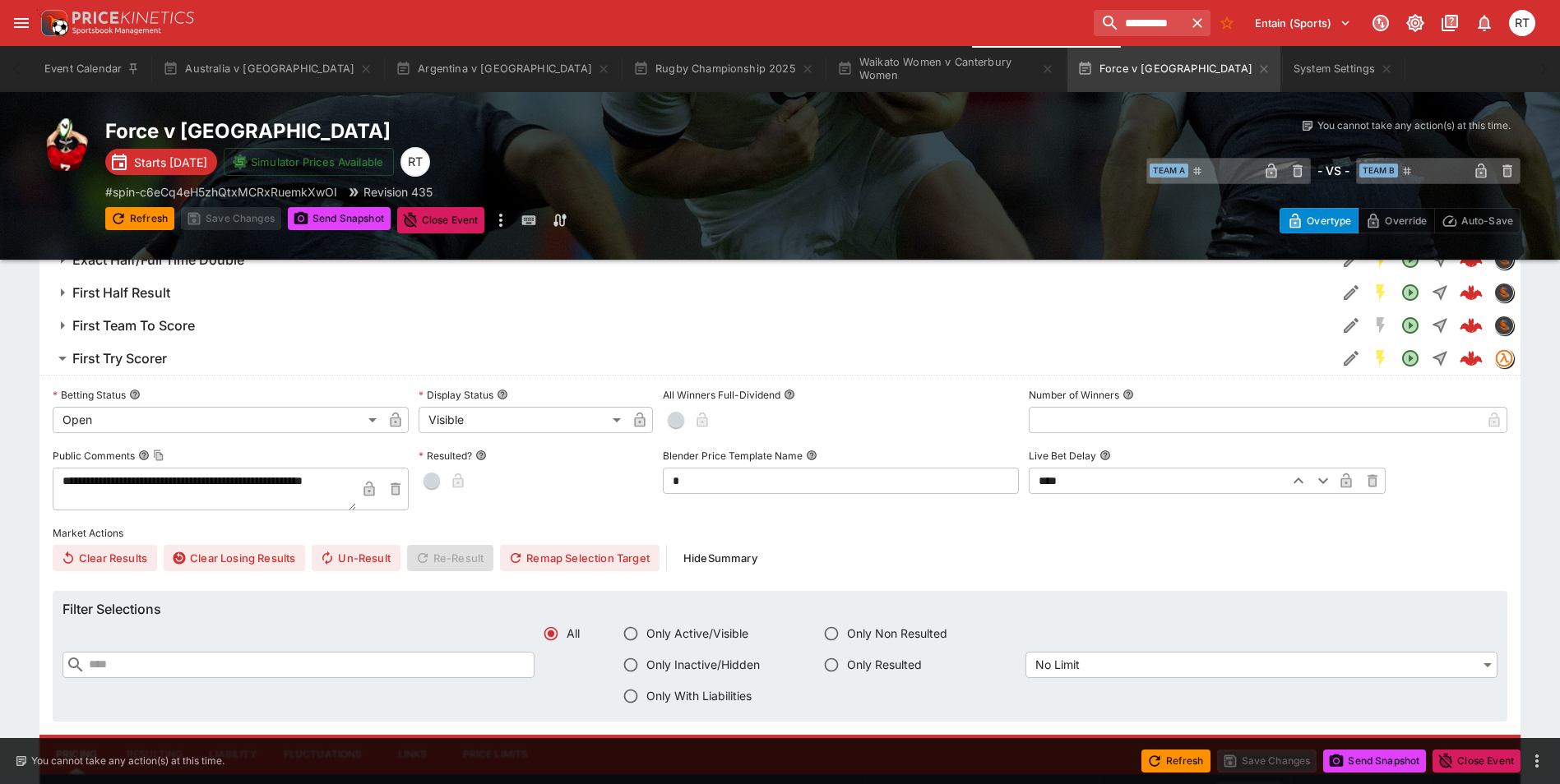
scroll to position [1479, 0]
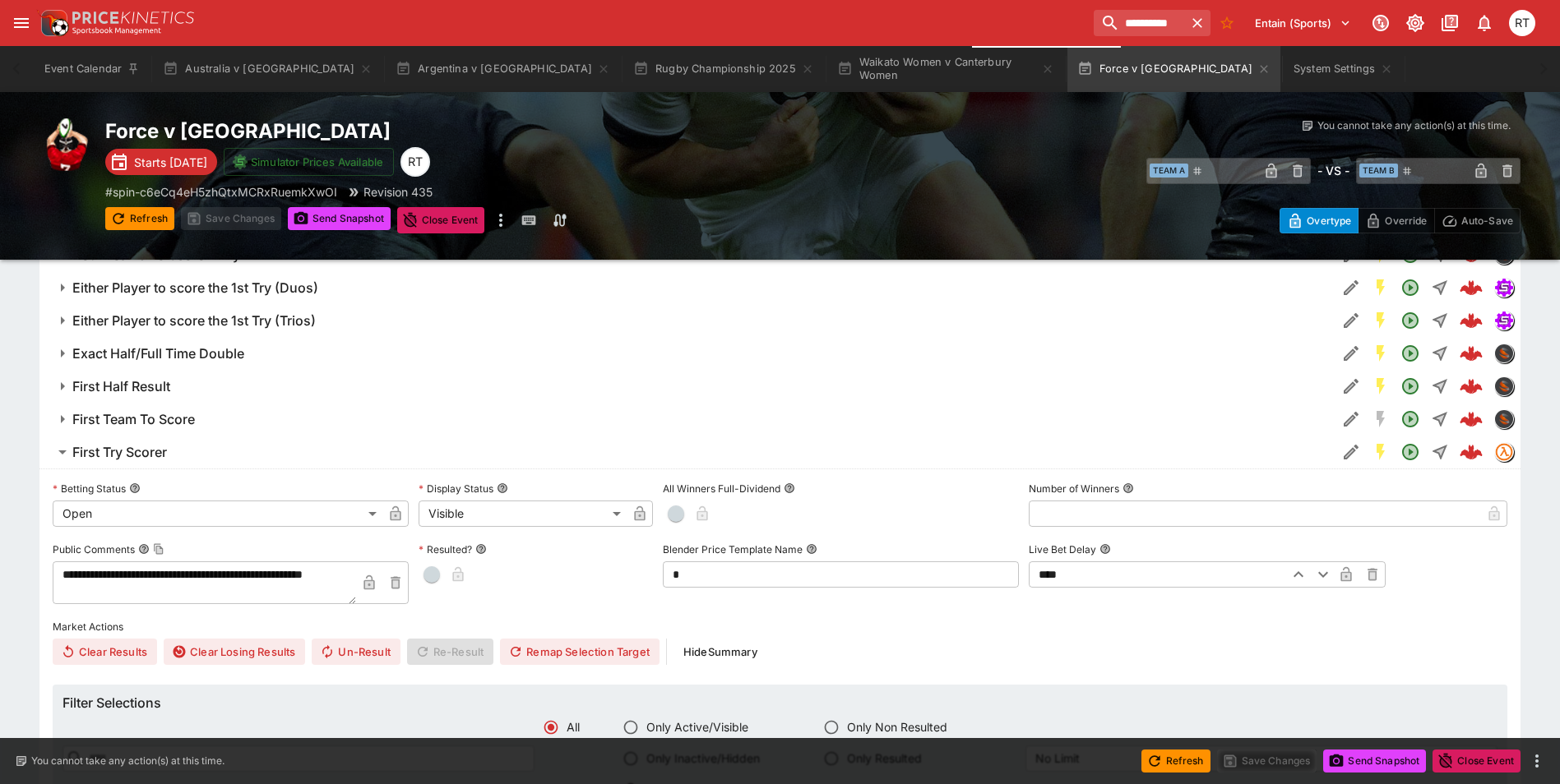
click at [159, 450] on h6 "First Try Scorer" at bounding box center [120, 452] width 95 height 17
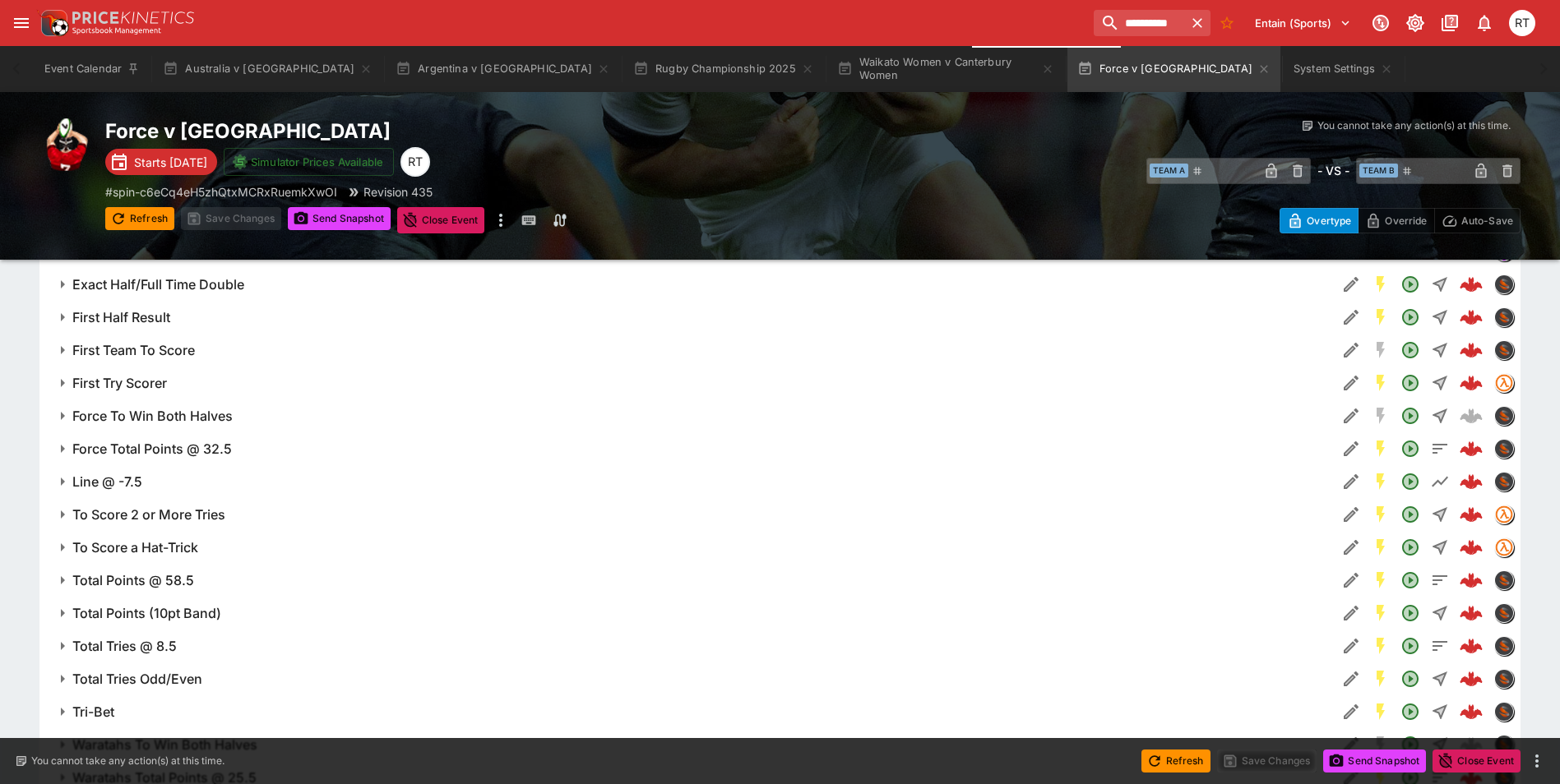
scroll to position [1643, 0]
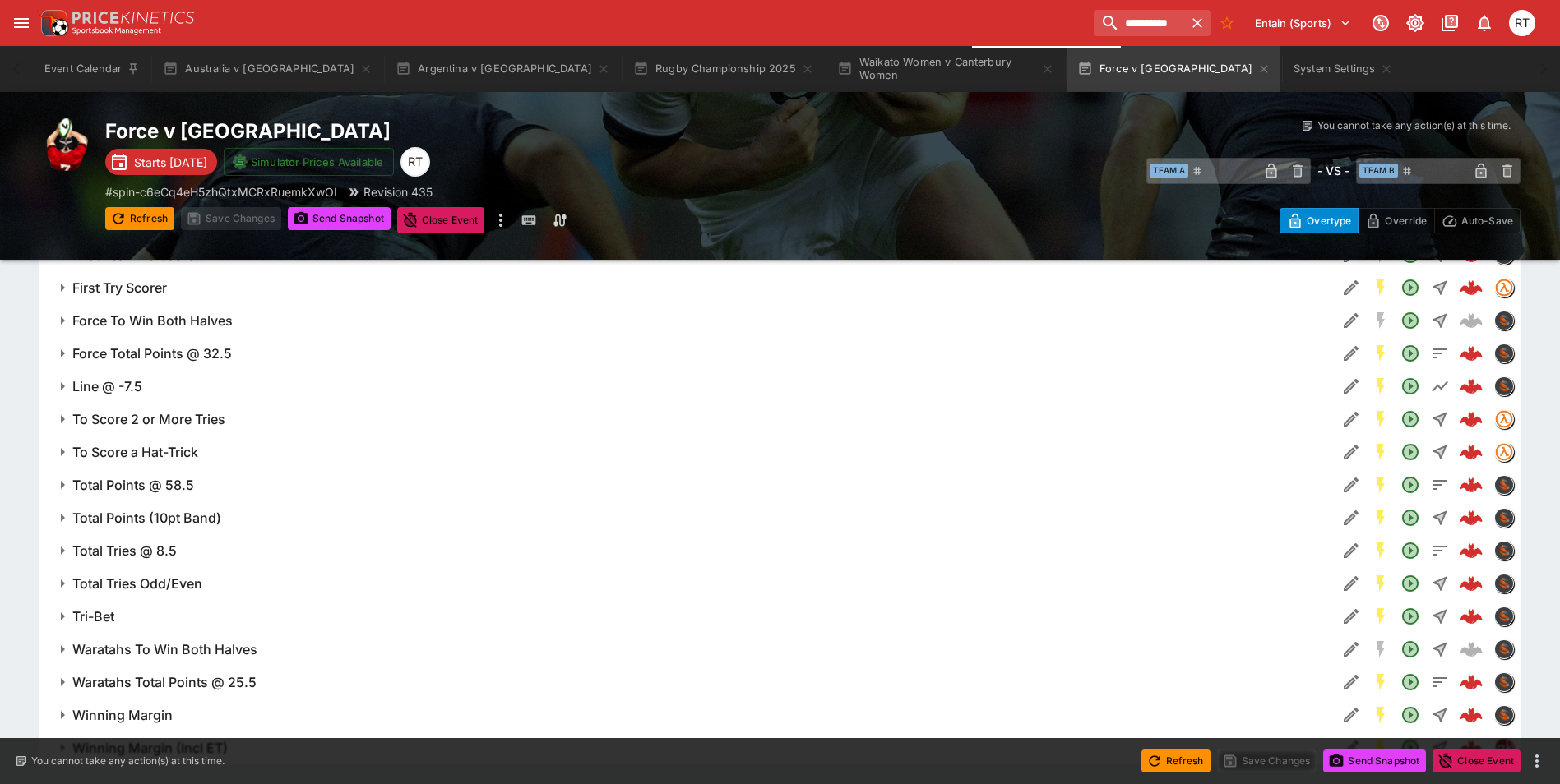
click at [163, 421] on h6 "To Score 2 or More Tries" at bounding box center [148, 419] width 153 height 17
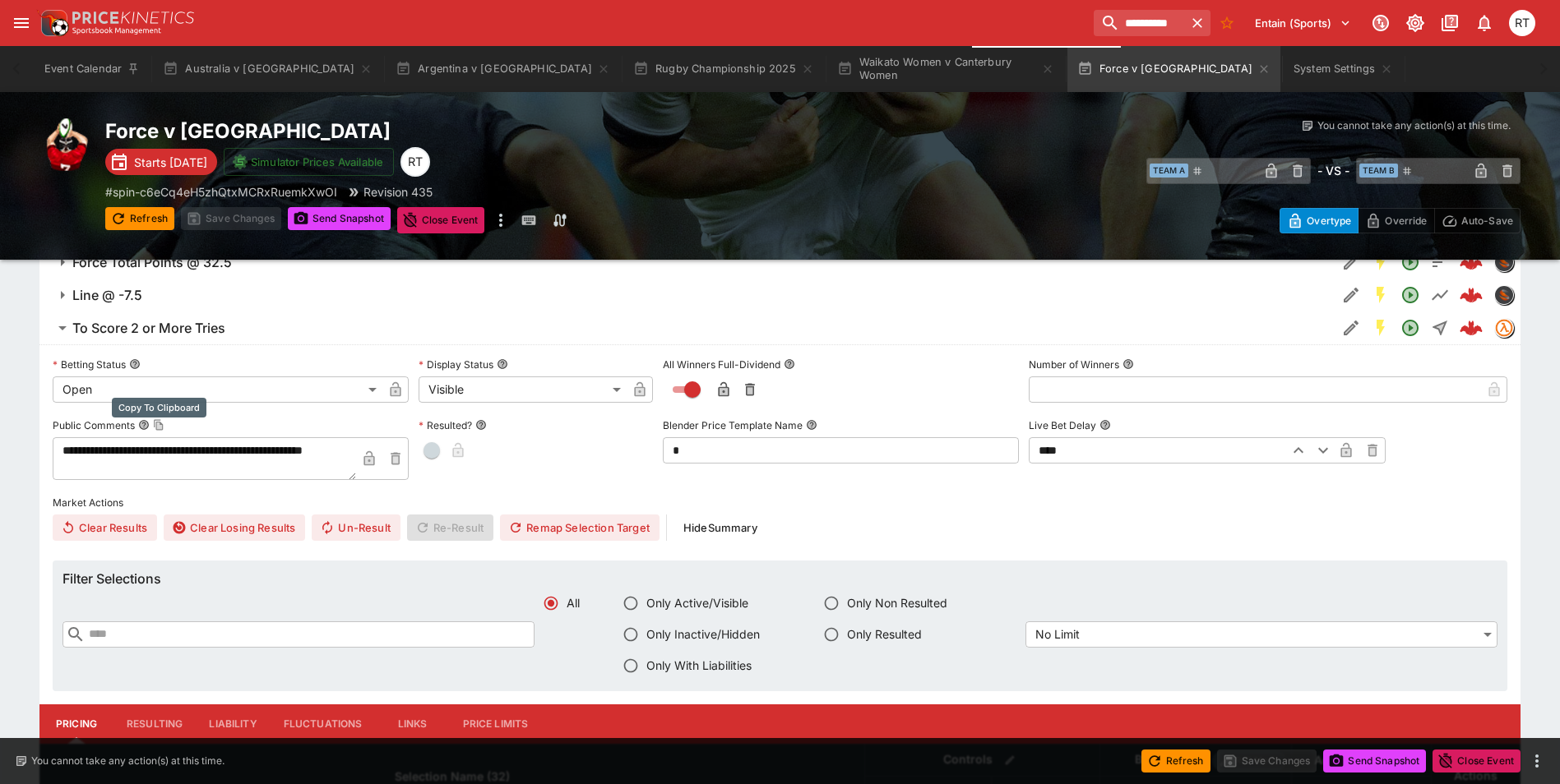
scroll to position [1725, 0]
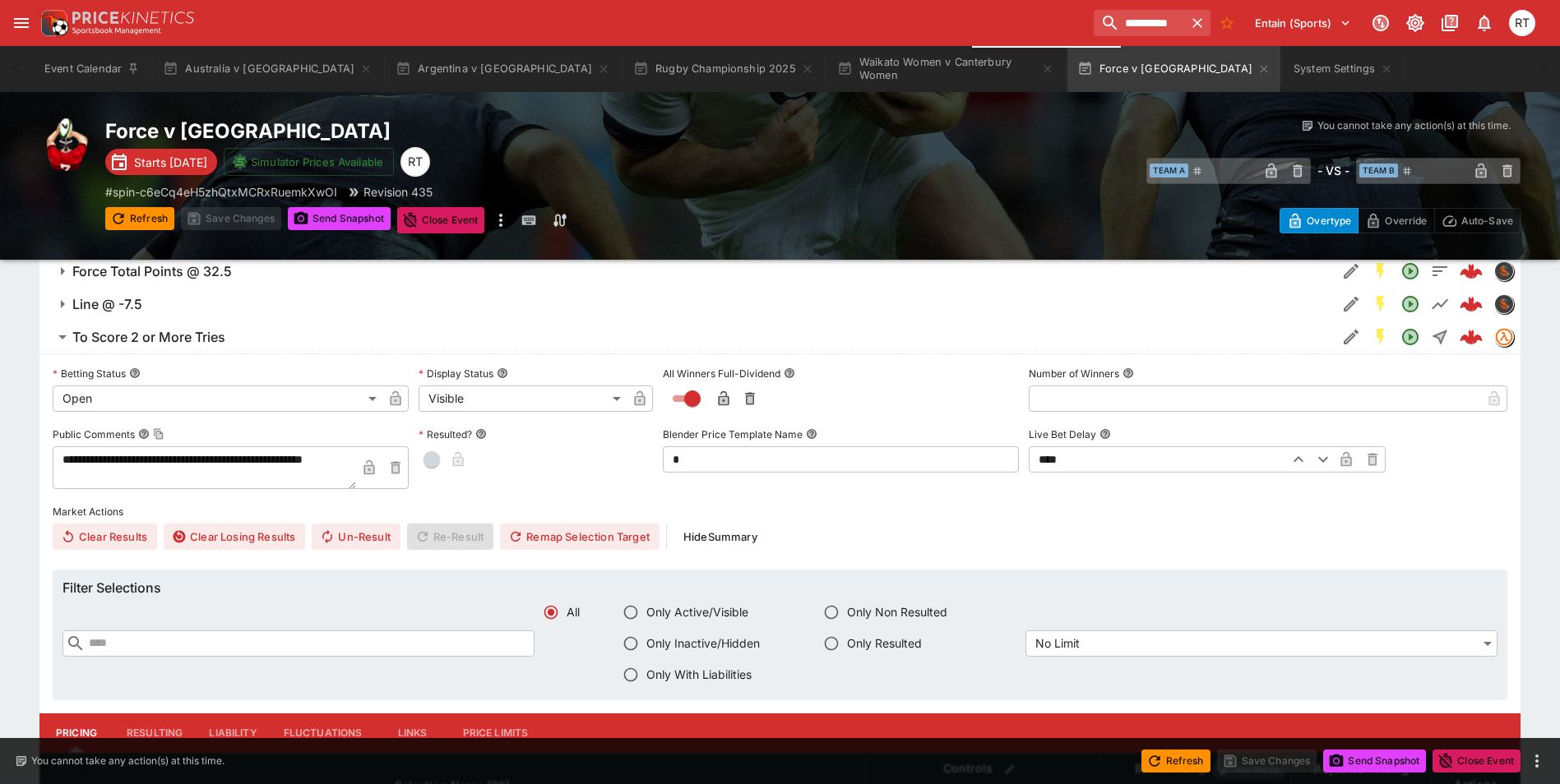
click at [167, 337] on h6 "To Score 2 or More Tries" at bounding box center [148, 337] width 153 height 17
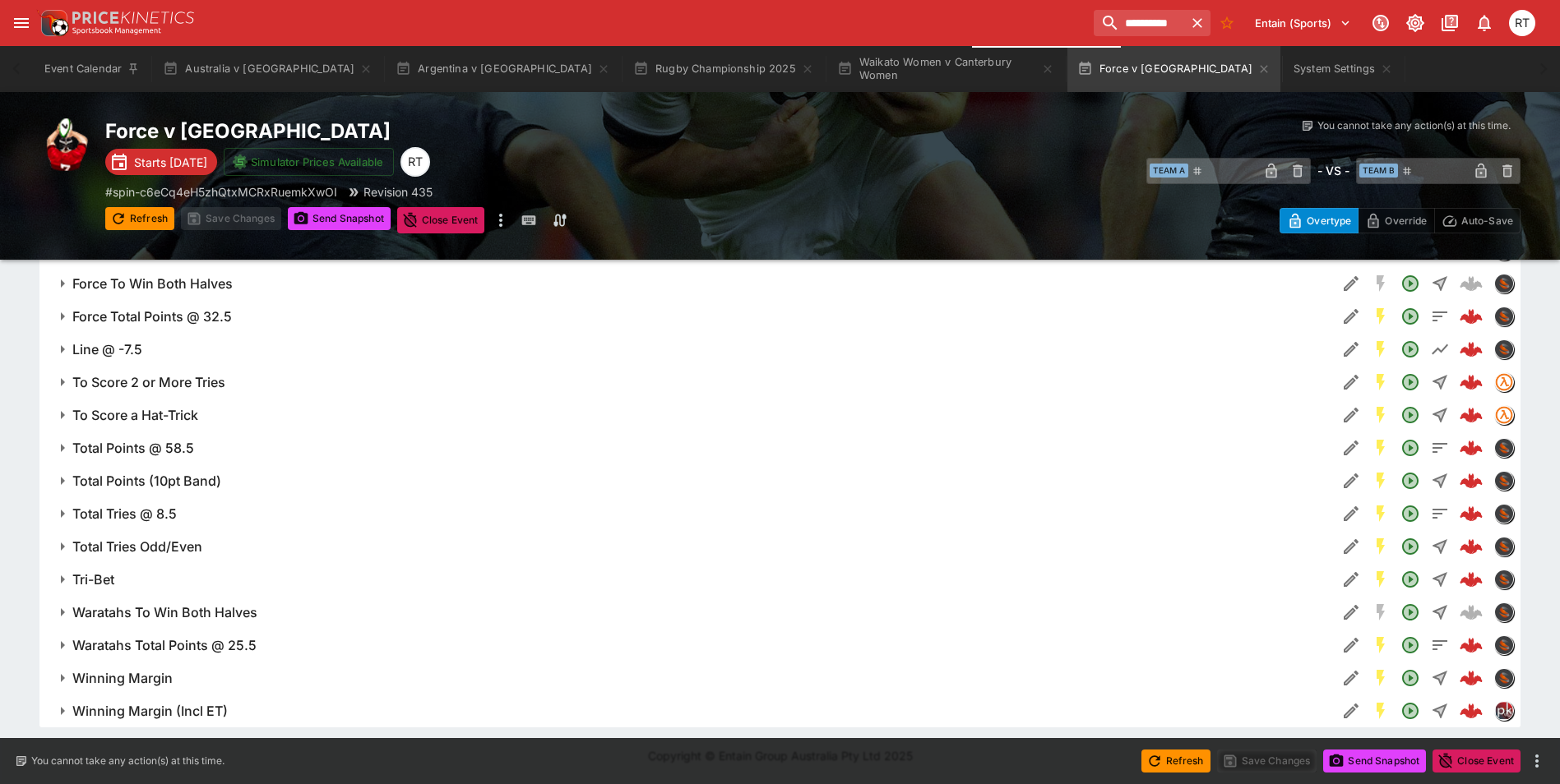
scroll to position [1681, 0]
click at [170, 420] on h6 "To Score a Hat-Trick" at bounding box center [135, 414] width 126 height 17
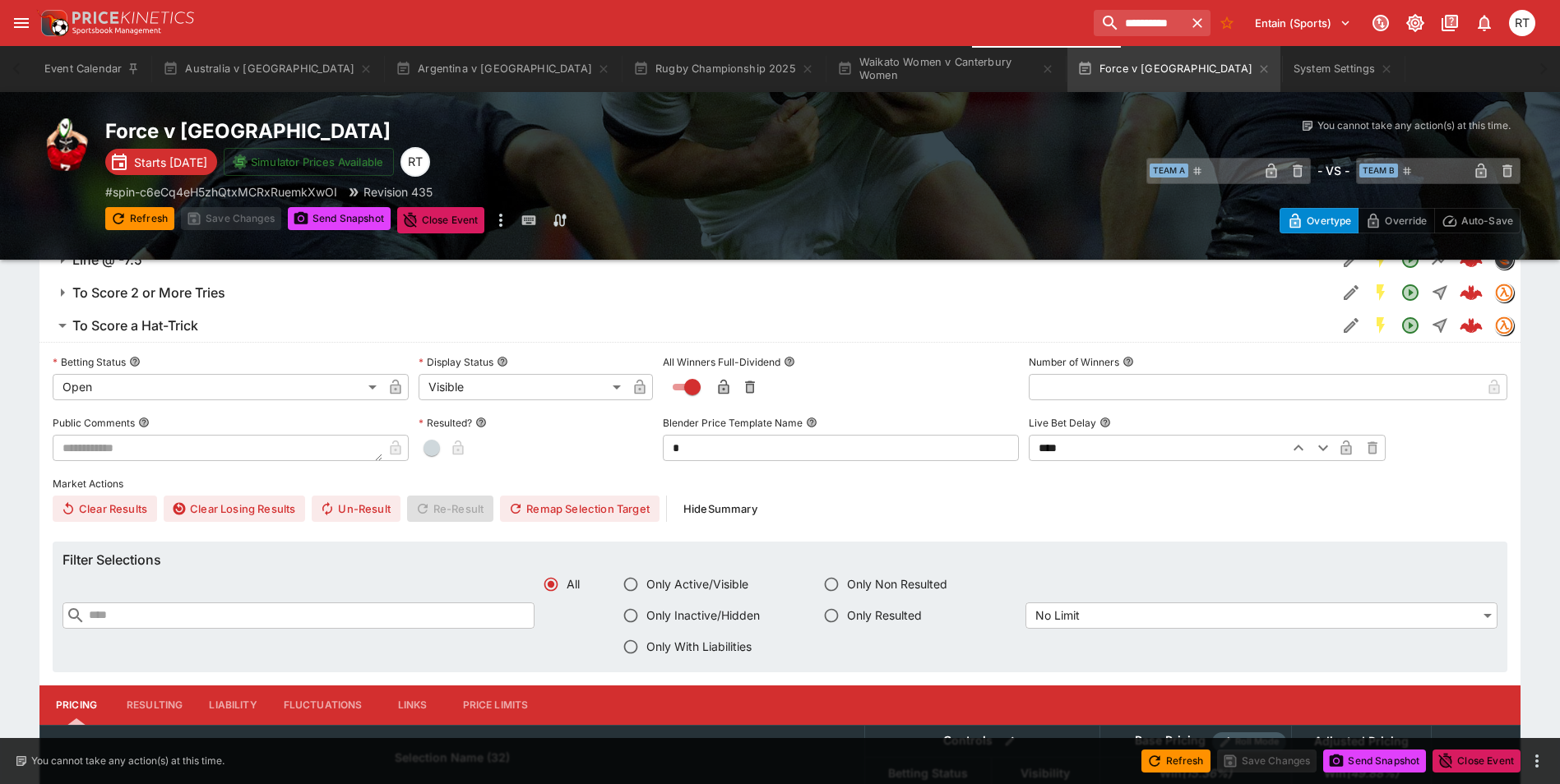
scroll to position [1763, 0]
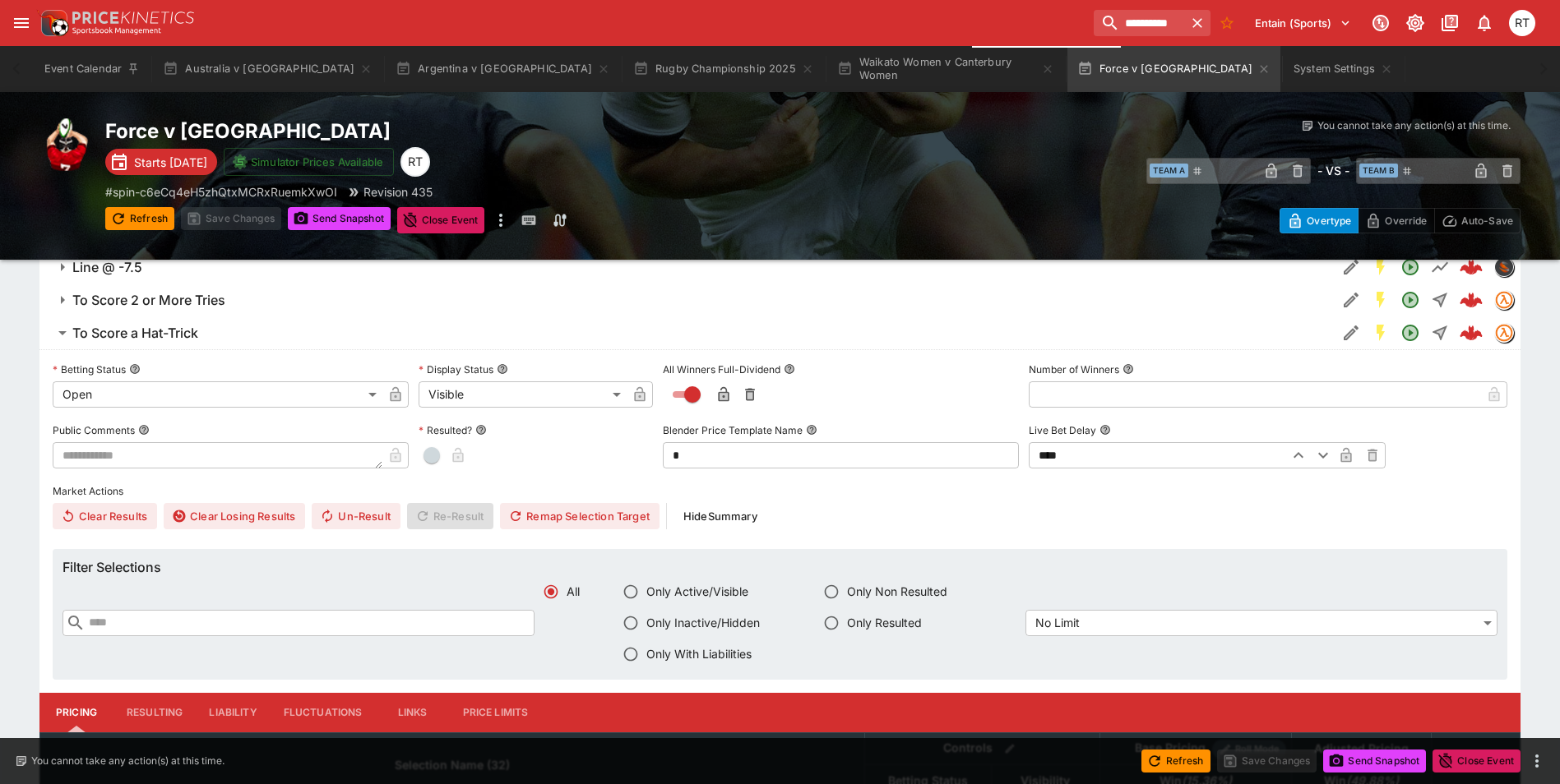
click at [158, 338] on h6 "To Score a Hat-Trick" at bounding box center [135, 332] width 126 height 17
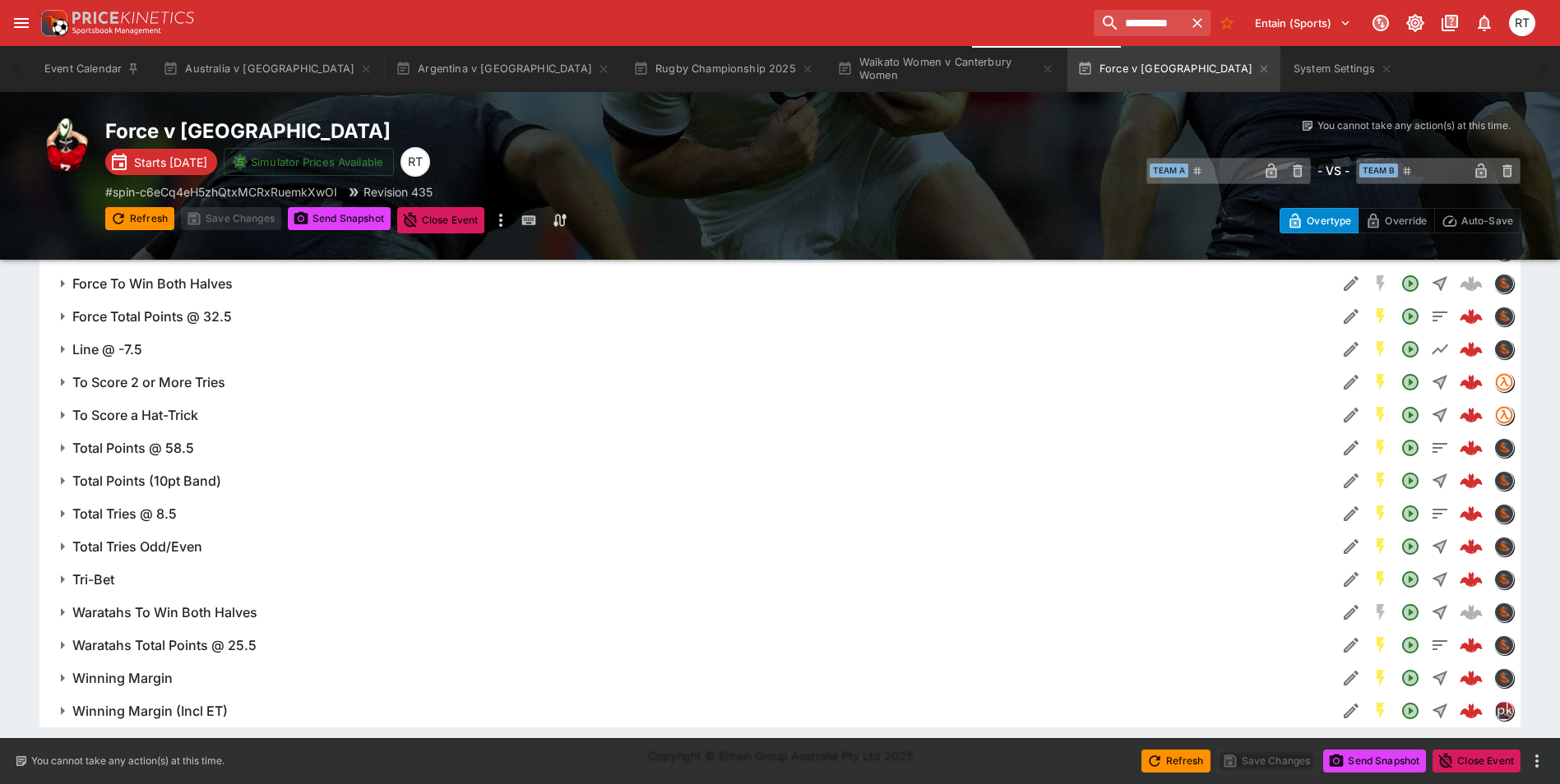
scroll to position [1681, 0]
